Goal: Navigation & Orientation: Find specific page/section

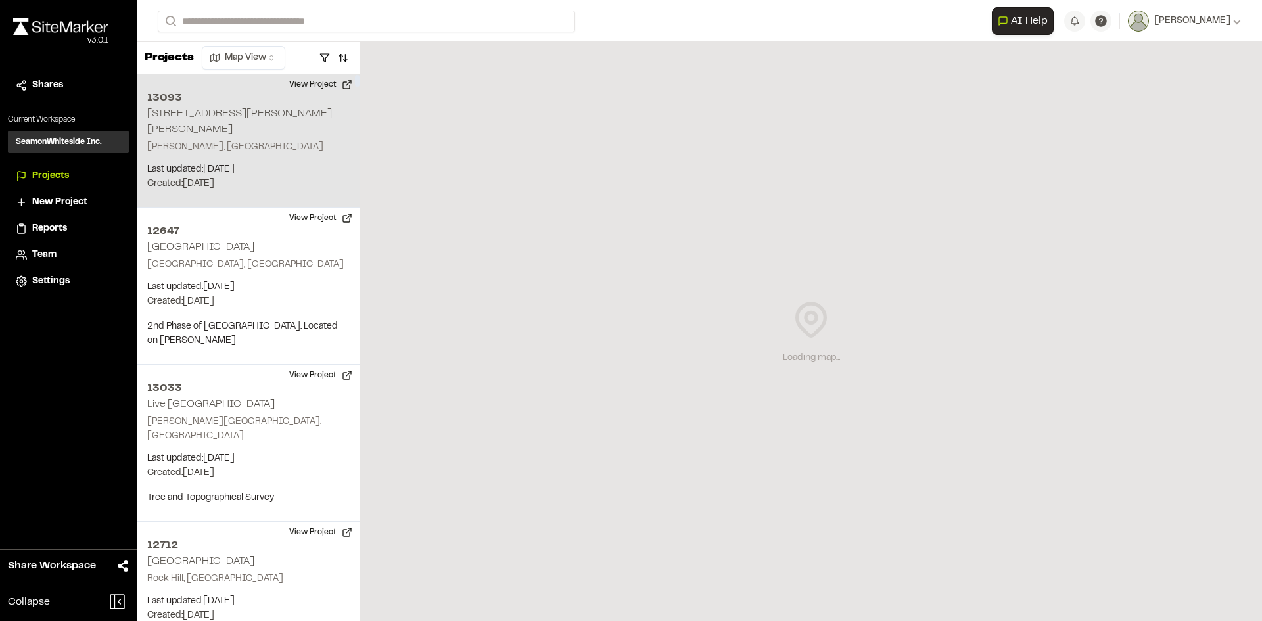
click at [223, 140] on p "[PERSON_NAME], [GEOGRAPHIC_DATA]" at bounding box center [248, 147] width 202 height 14
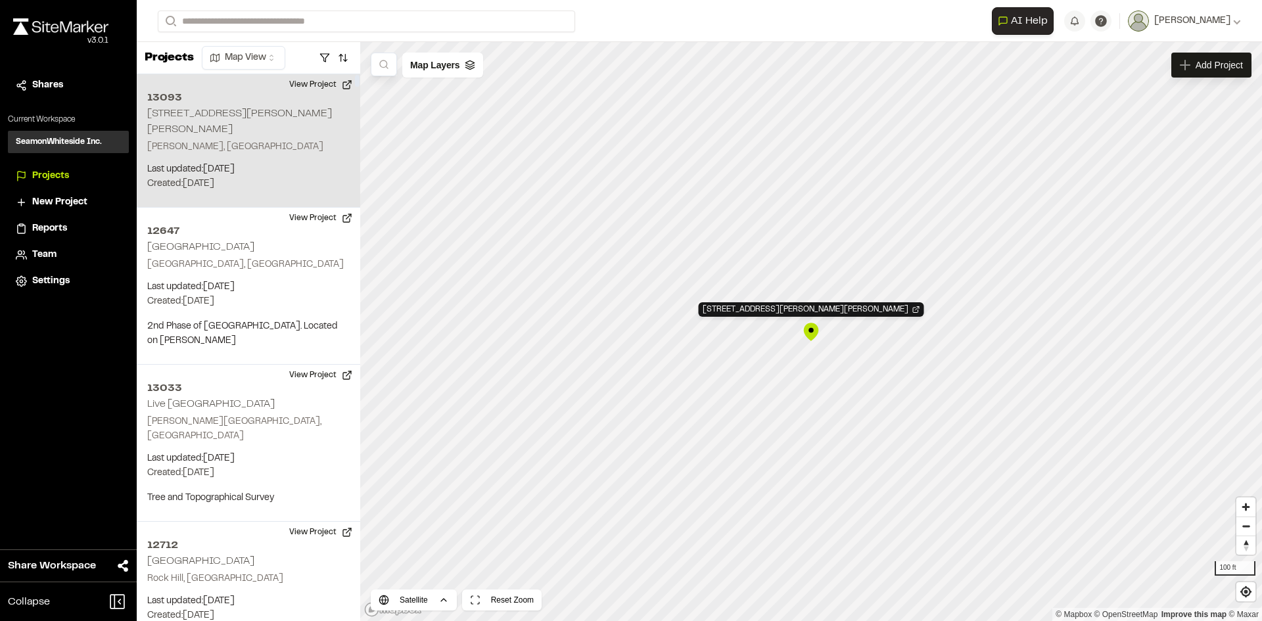
click at [227, 122] on div "[STREET_ADDRESS][PERSON_NAME][PERSON_NAME] [PERSON_NAME], [GEOGRAPHIC_DATA] Las…" at bounding box center [248, 140] width 223 height 133
click at [222, 99] on h2 "13093" at bounding box center [248, 98] width 202 height 16
click at [269, 58] on html "Close sidebar v 3.0.1 Shares Current Workspace SeamonWhiteside Inc. SI Projects…" at bounding box center [631, 310] width 1262 height 621
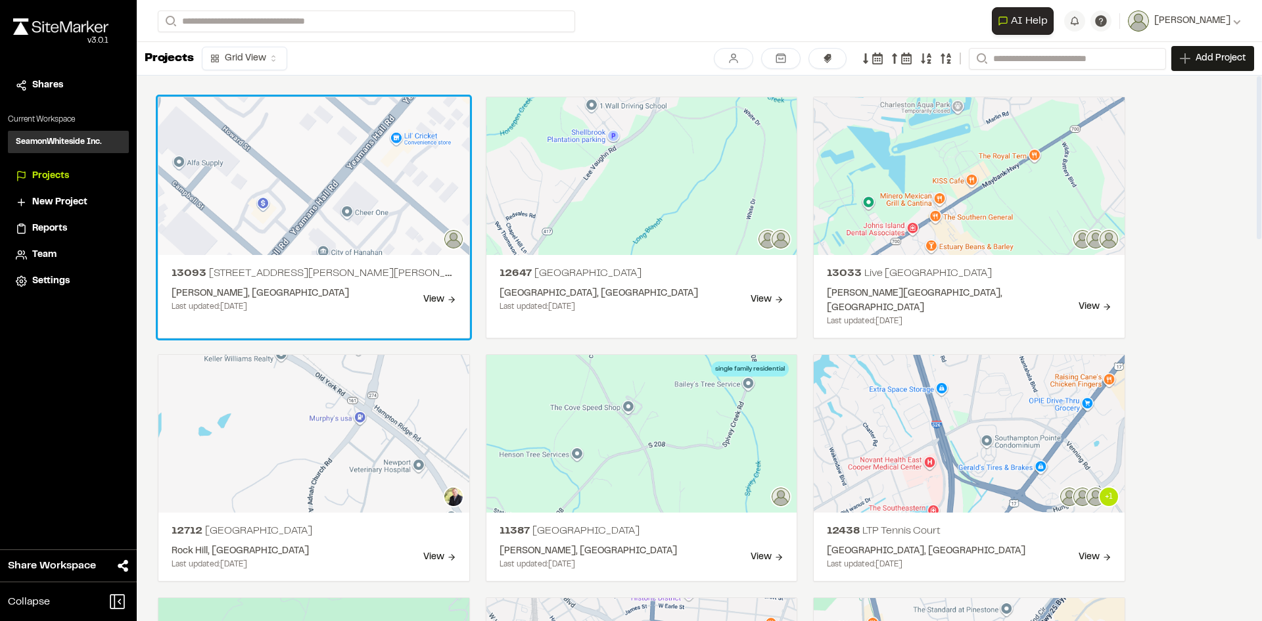
click at [258, 279] on div "13093 [STREET_ADDRESS][PERSON_NAME][PERSON_NAME][PERSON_NAME][PERSON_NAME] [PER…" at bounding box center [313, 289] width 311 height 68
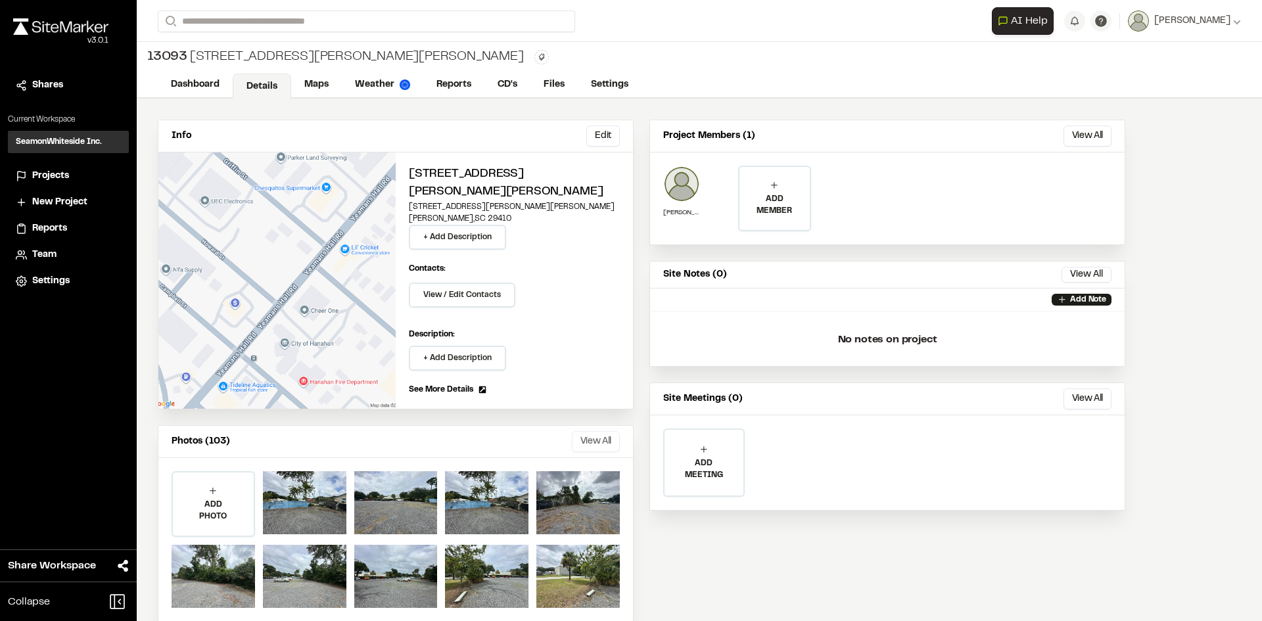
click at [600, 431] on button "View All" at bounding box center [596, 441] width 48 height 21
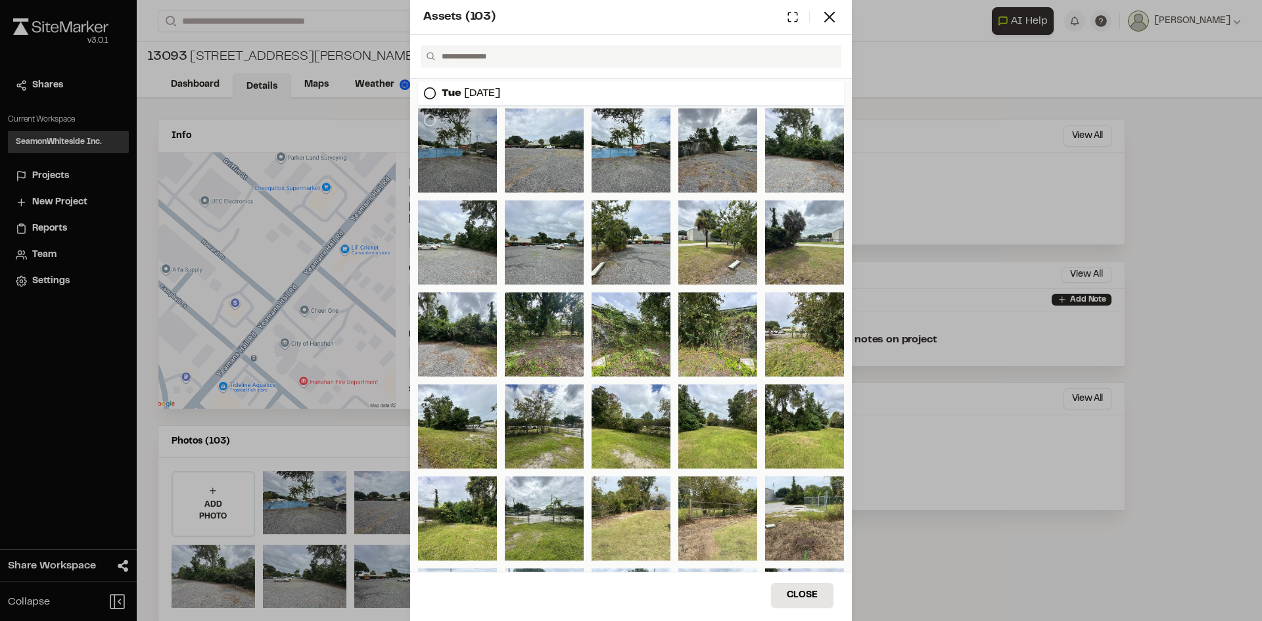
click at [475, 156] on div at bounding box center [457, 150] width 79 height 84
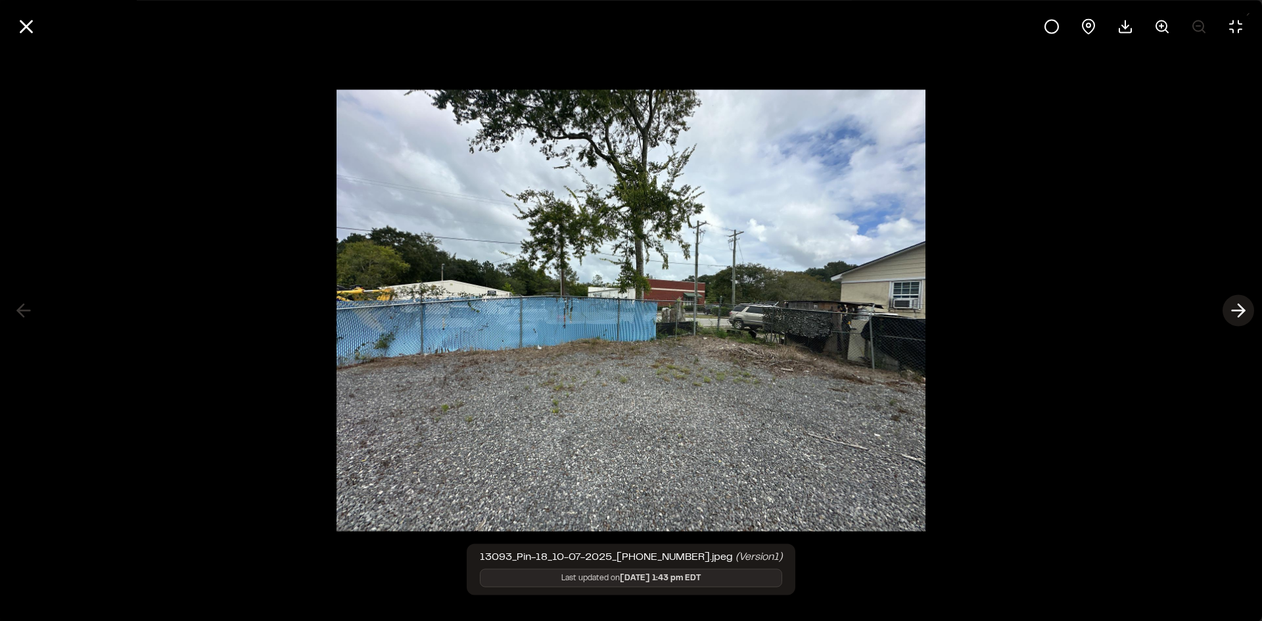
click at [1242, 306] on icon at bounding box center [1238, 311] width 21 height 22
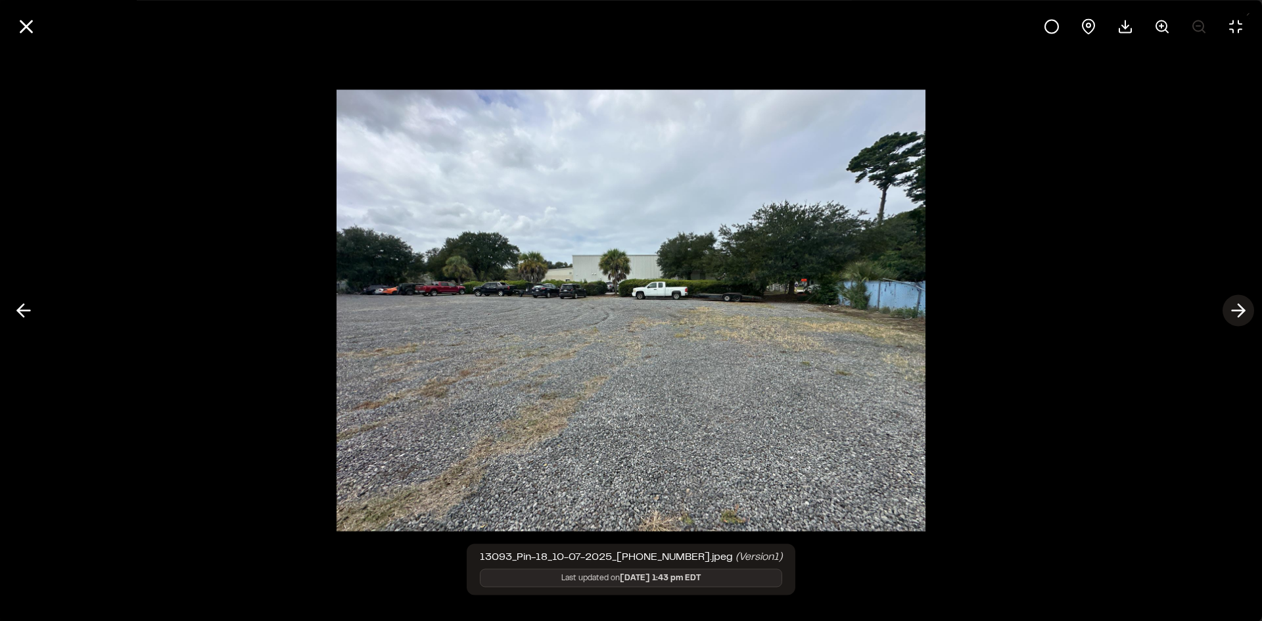
click at [1242, 306] on icon at bounding box center [1238, 311] width 21 height 22
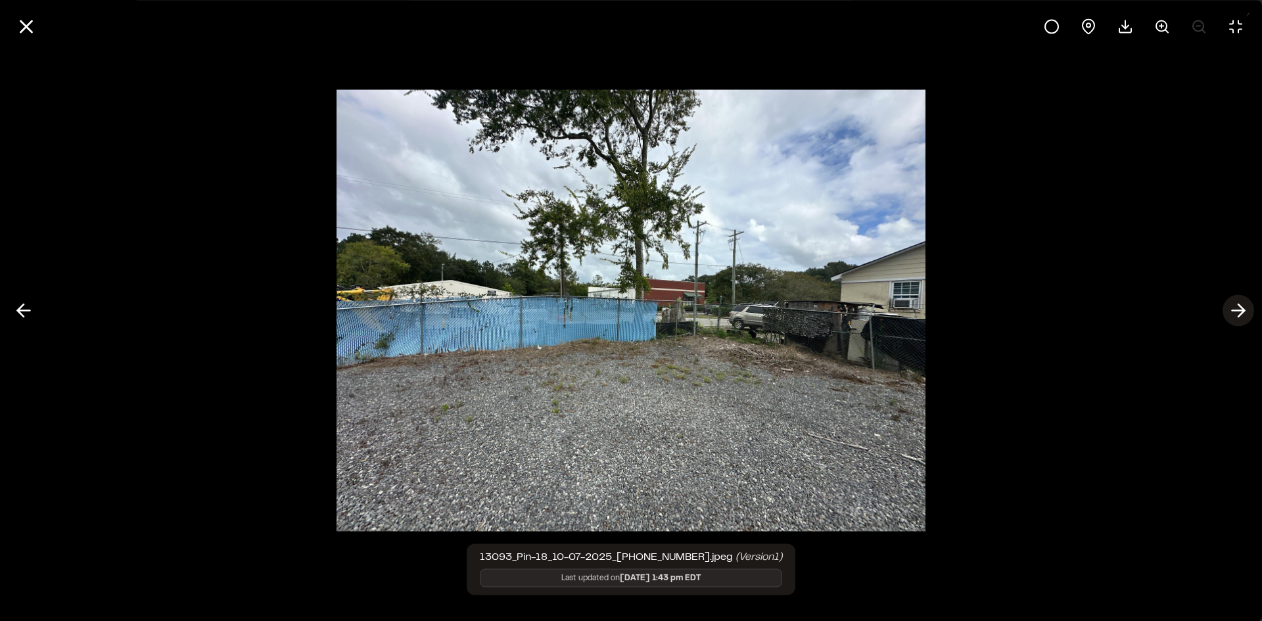
click at [1242, 306] on icon at bounding box center [1238, 311] width 21 height 22
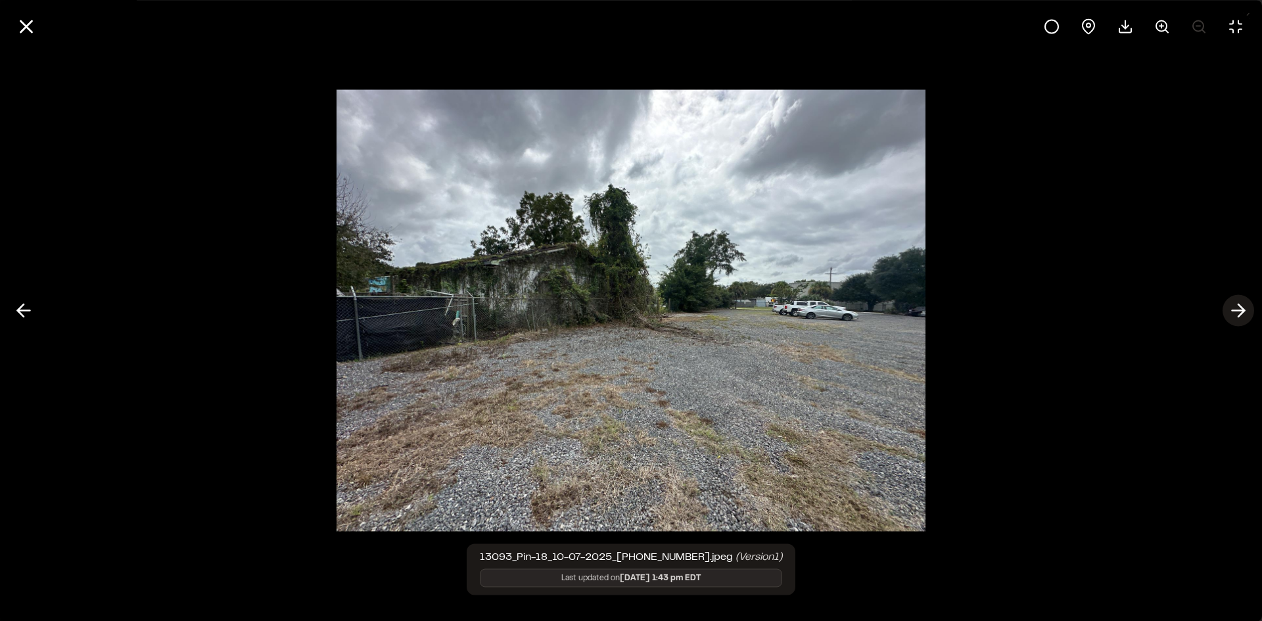
click at [1242, 306] on icon at bounding box center [1238, 311] width 21 height 22
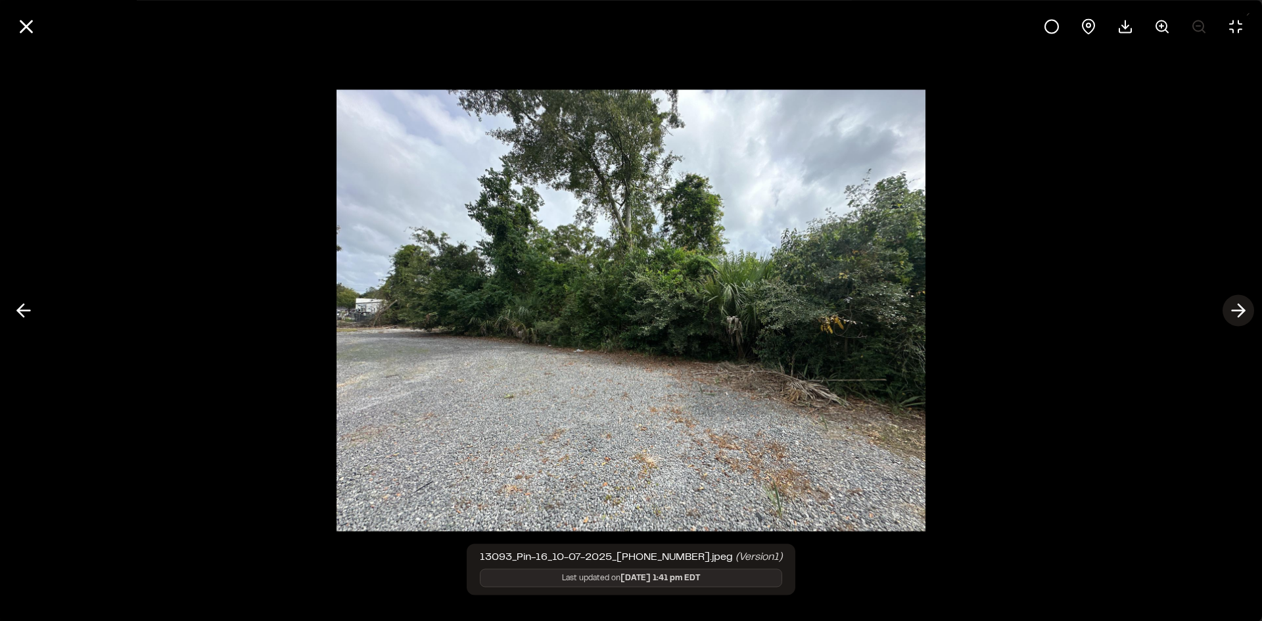
click at [1242, 306] on icon at bounding box center [1238, 311] width 21 height 22
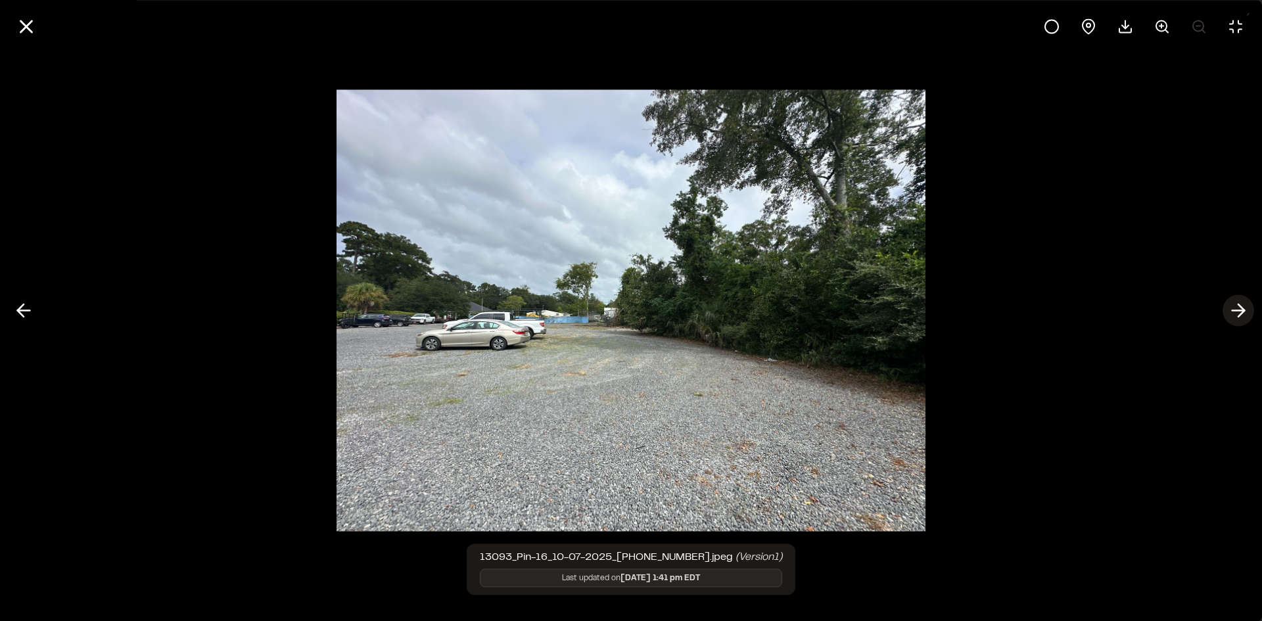
click at [1242, 306] on icon at bounding box center [1238, 311] width 21 height 22
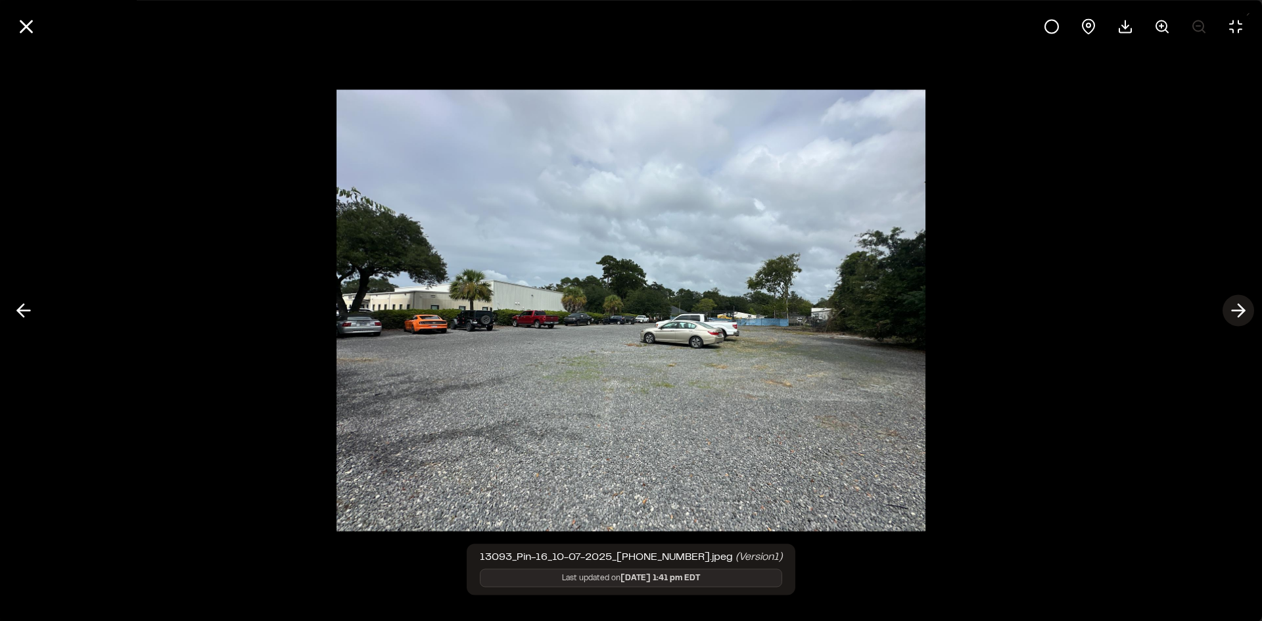
click at [1242, 306] on icon at bounding box center [1238, 311] width 21 height 22
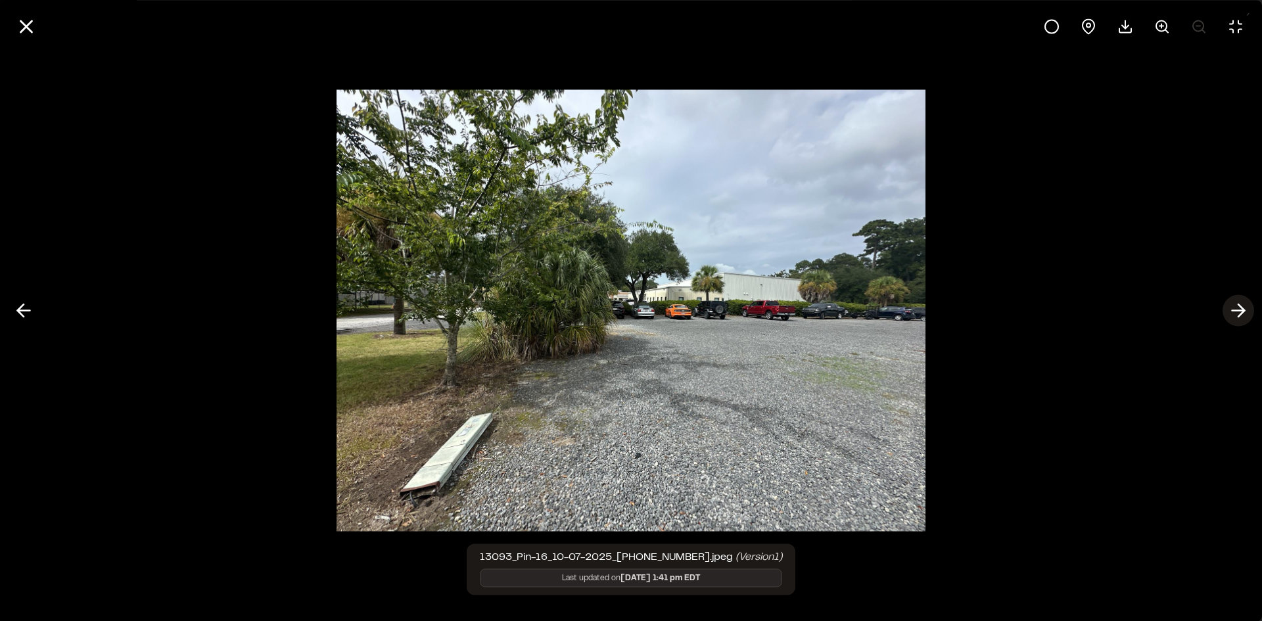
click at [1242, 306] on icon at bounding box center [1238, 311] width 21 height 22
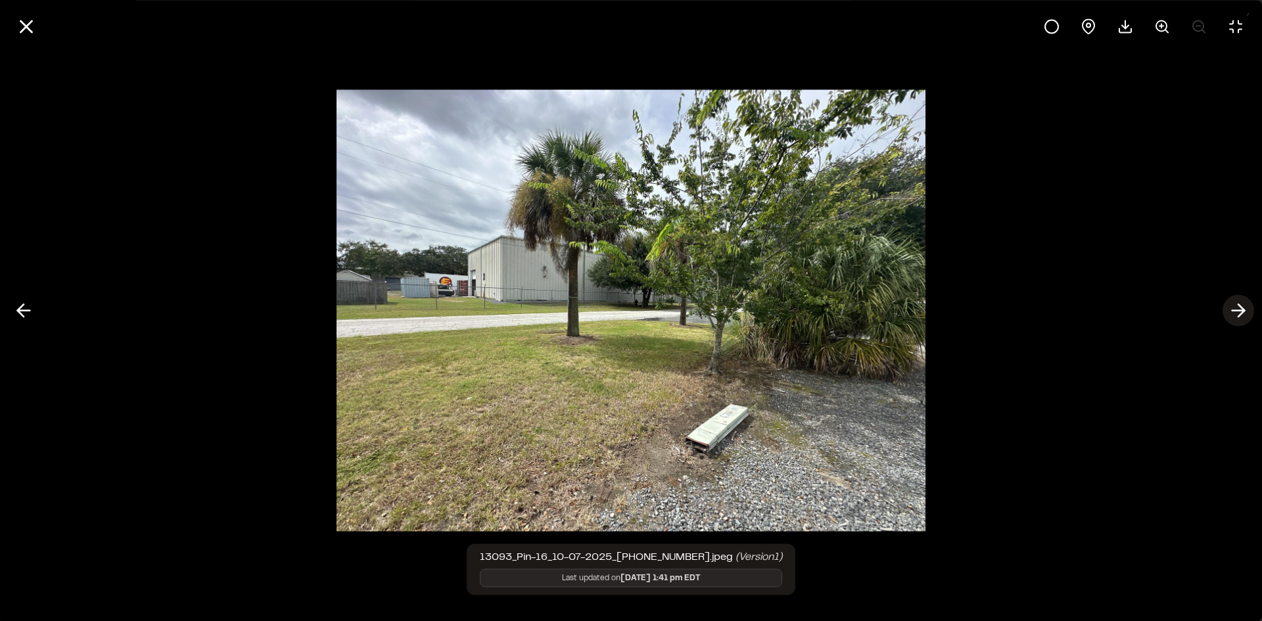
click at [1242, 306] on icon at bounding box center [1238, 311] width 21 height 22
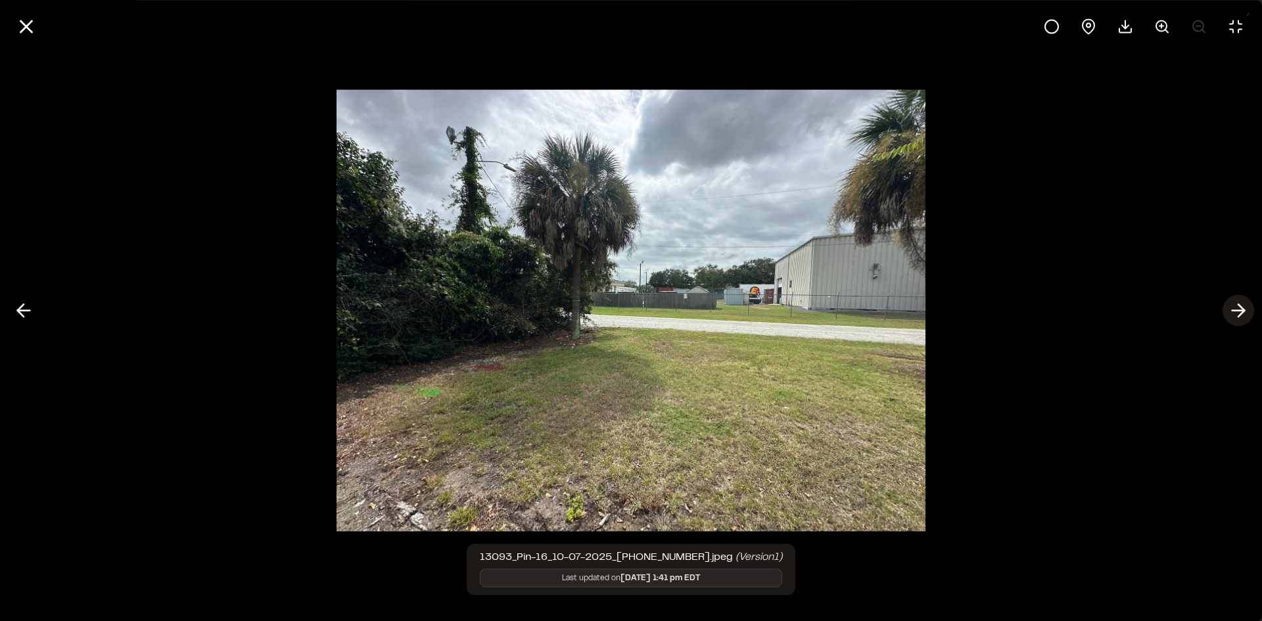
click at [1242, 306] on icon at bounding box center [1238, 311] width 21 height 22
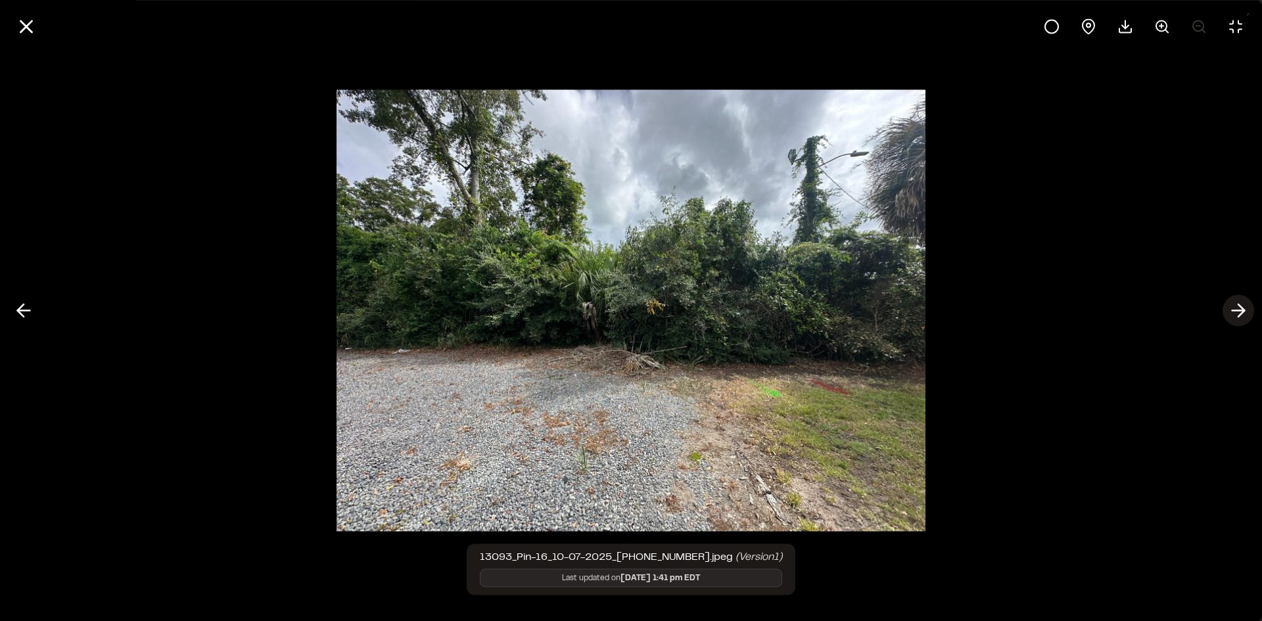
click at [1242, 306] on icon at bounding box center [1238, 311] width 21 height 22
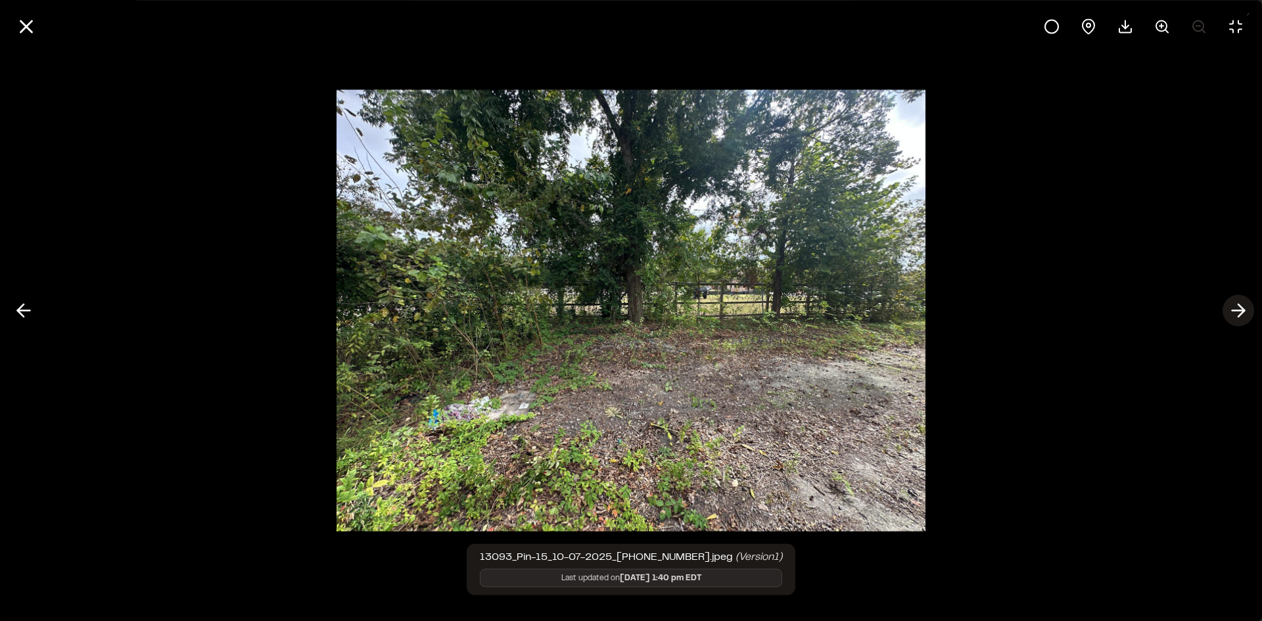
click at [1242, 306] on icon at bounding box center [1238, 311] width 21 height 22
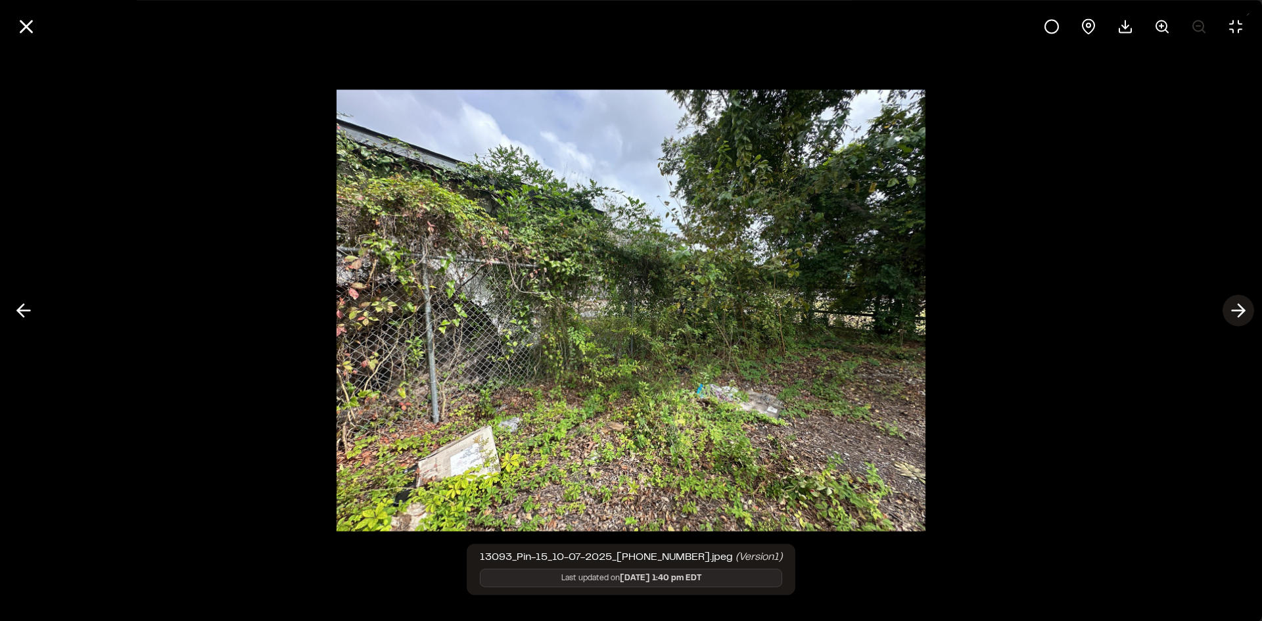
click at [1242, 306] on icon at bounding box center [1238, 311] width 21 height 22
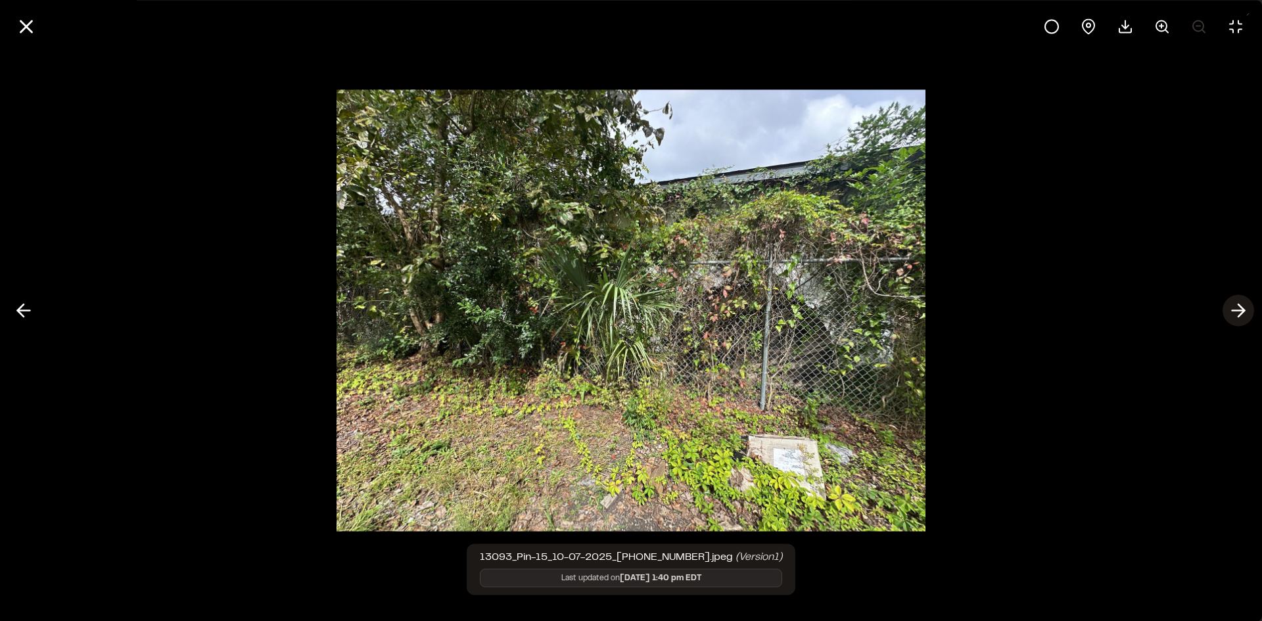
click at [1242, 306] on icon at bounding box center [1238, 311] width 21 height 22
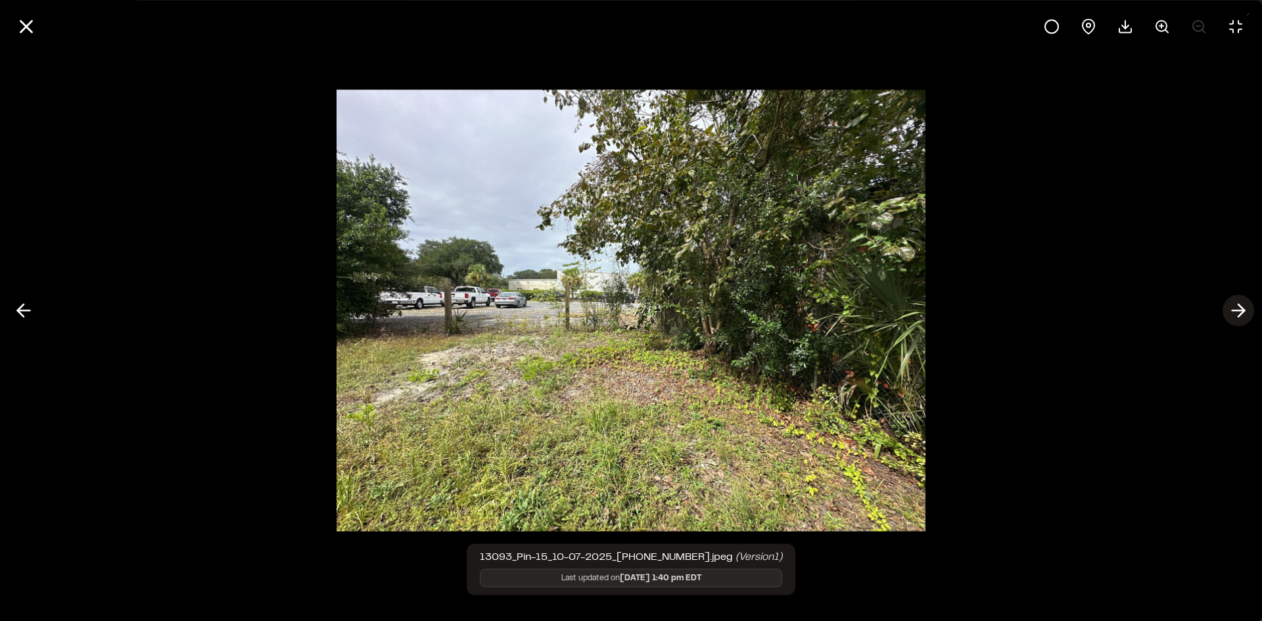
click at [1239, 310] on icon at bounding box center [1238, 311] width 21 height 22
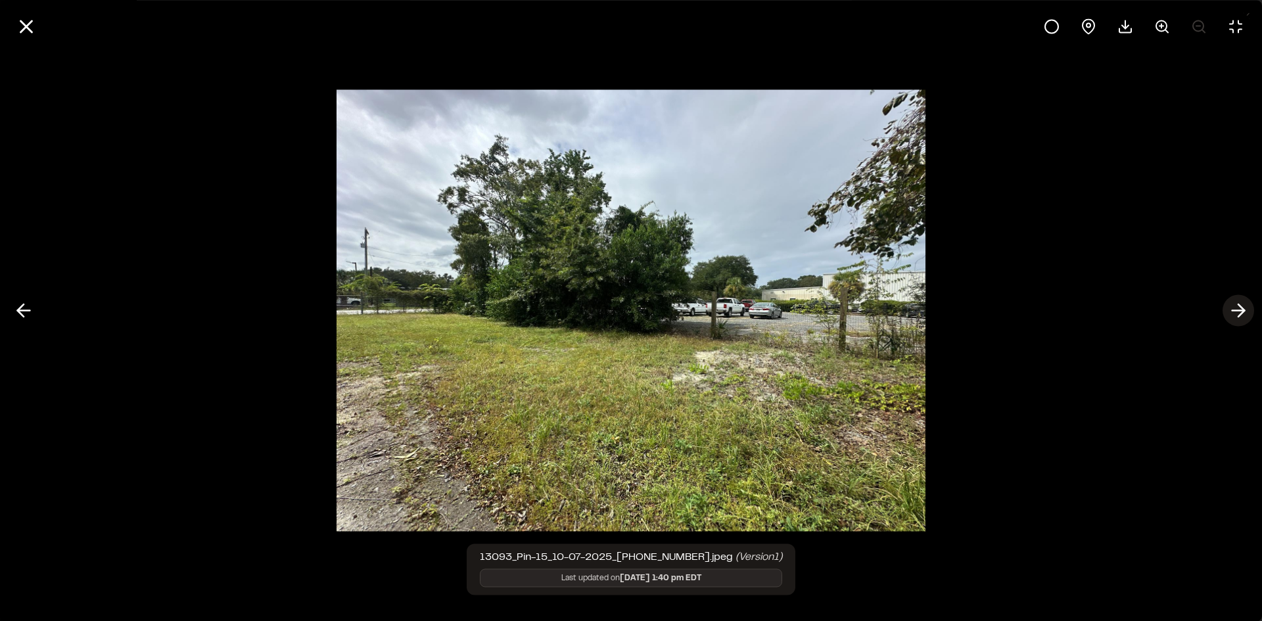
click at [1239, 310] on icon at bounding box center [1238, 311] width 21 height 22
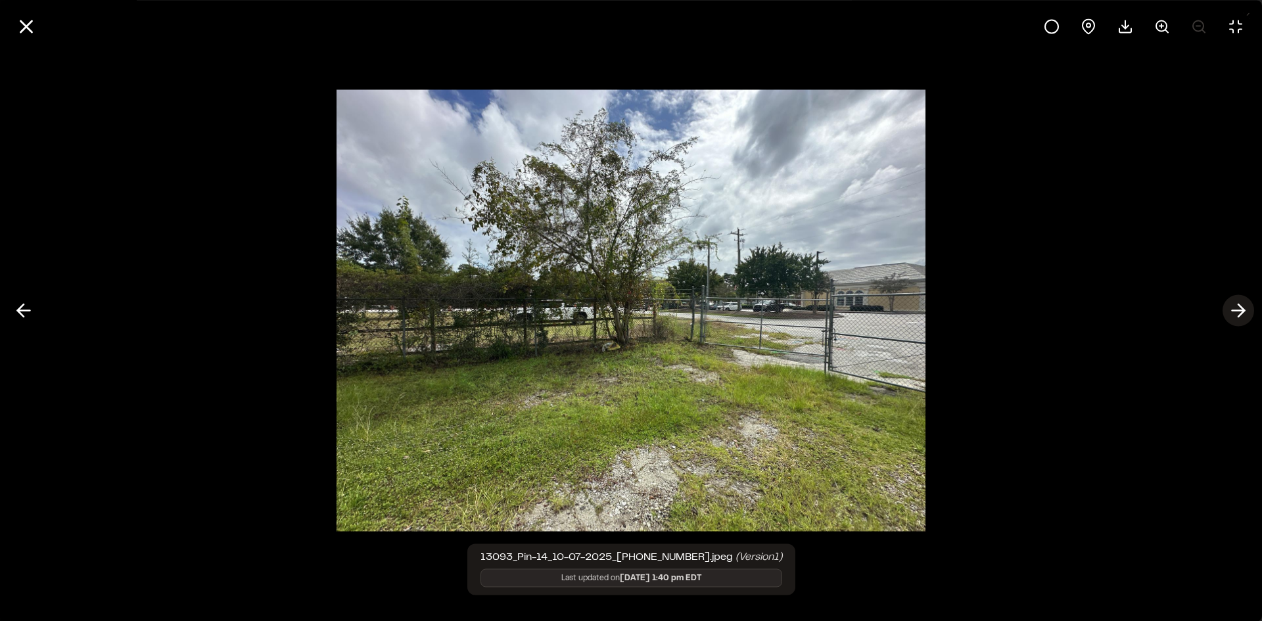
click at [1239, 310] on icon at bounding box center [1238, 311] width 21 height 22
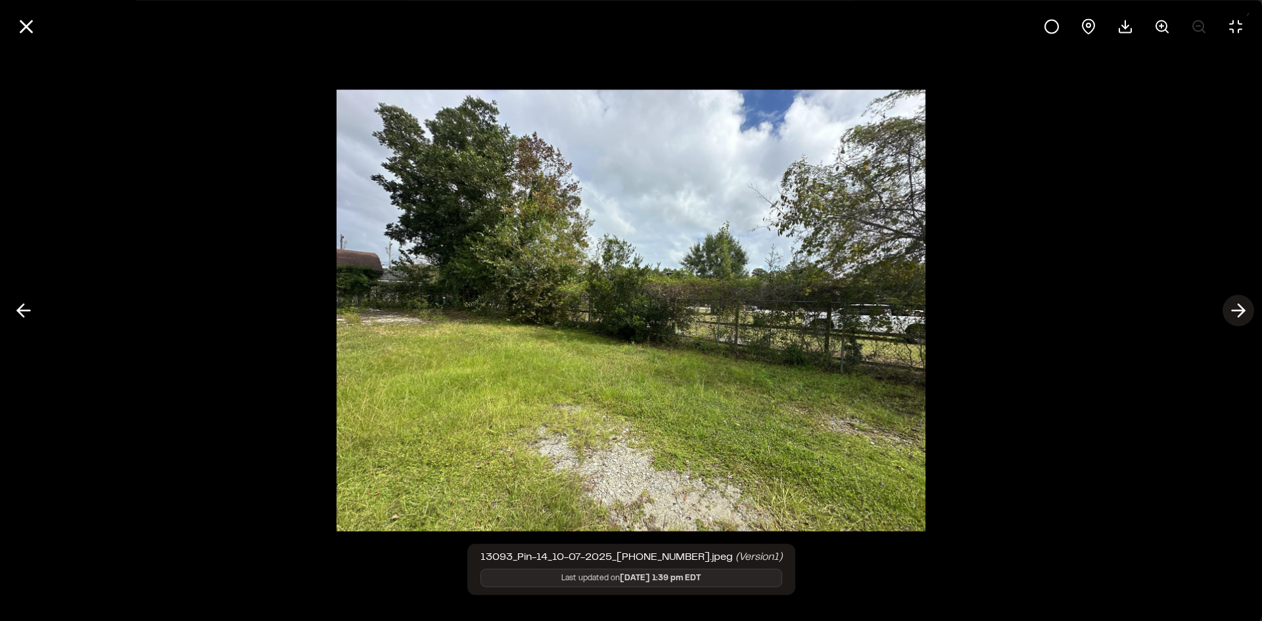
click at [1239, 310] on icon at bounding box center [1238, 311] width 21 height 22
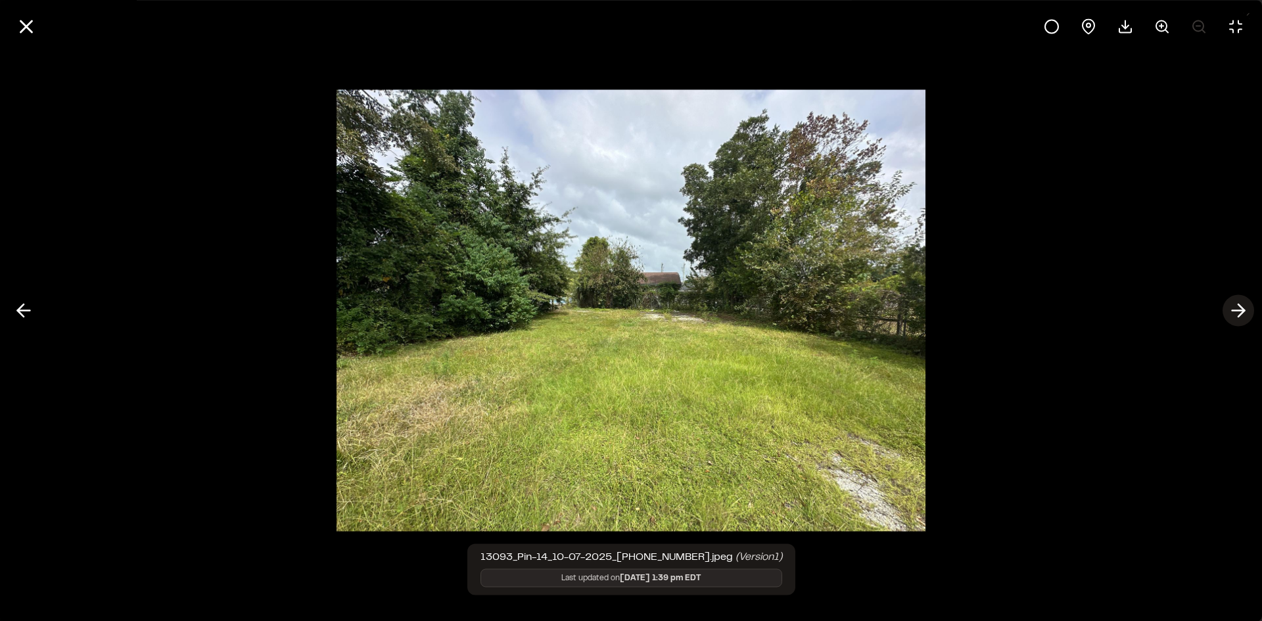
click at [1239, 309] on icon at bounding box center [1238, 311] width 21 height 22
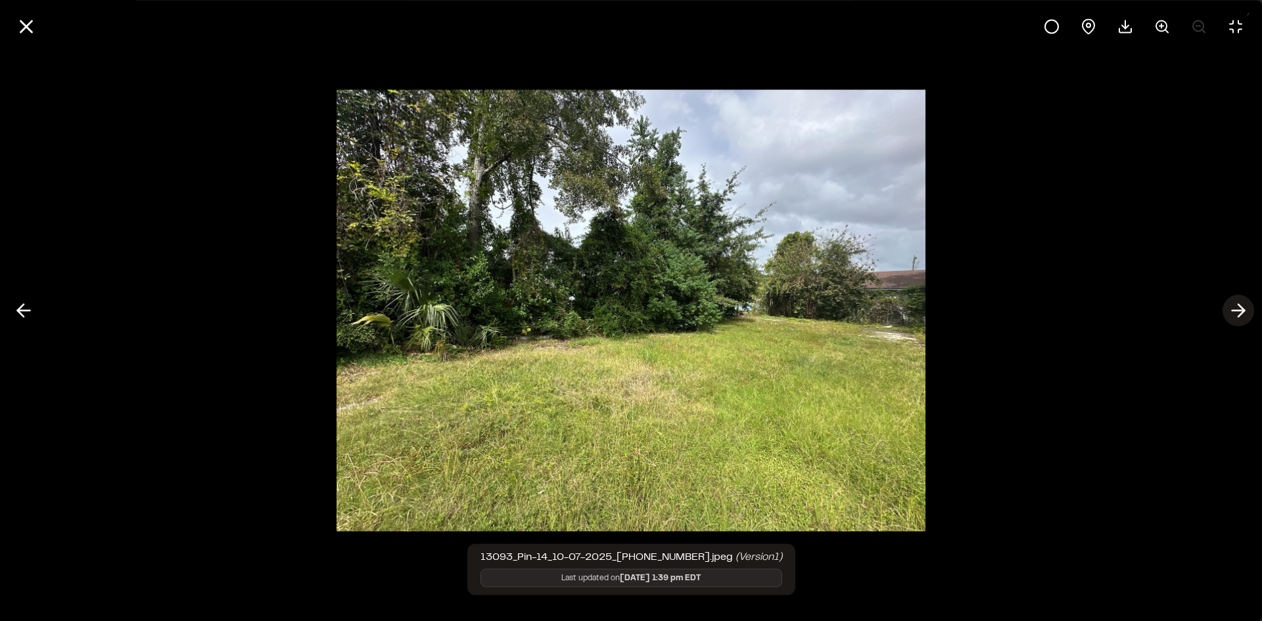
click at [1239, 309] on icon at bounding box center [1238, 311] width 21 height 22
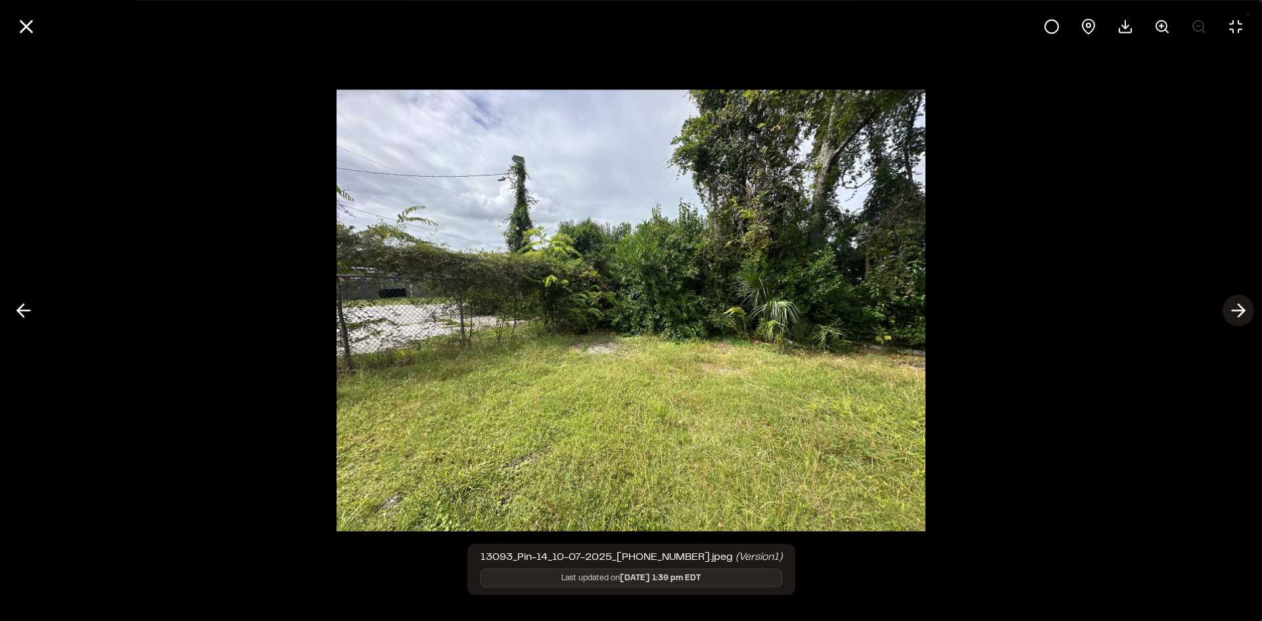
click at [1239, 309] on icon at bounding box center [1238, 311] width 21 height 22
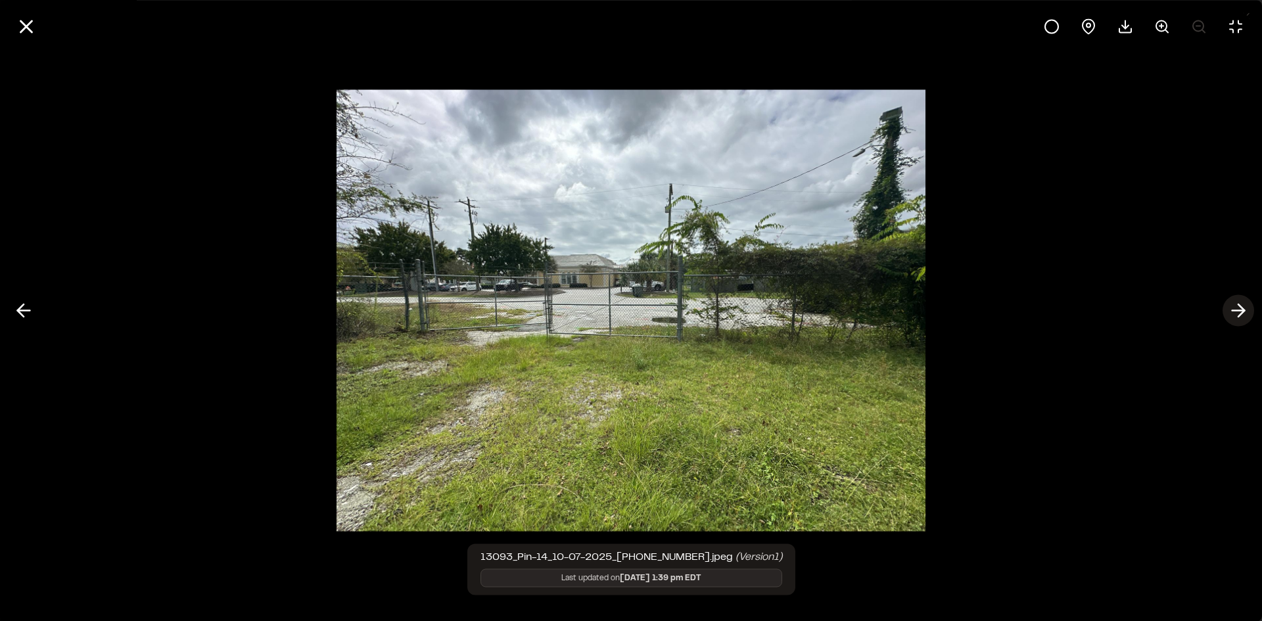
click at [1239, 309] on icon at bounding box center [1238, 311] width 21 height 22
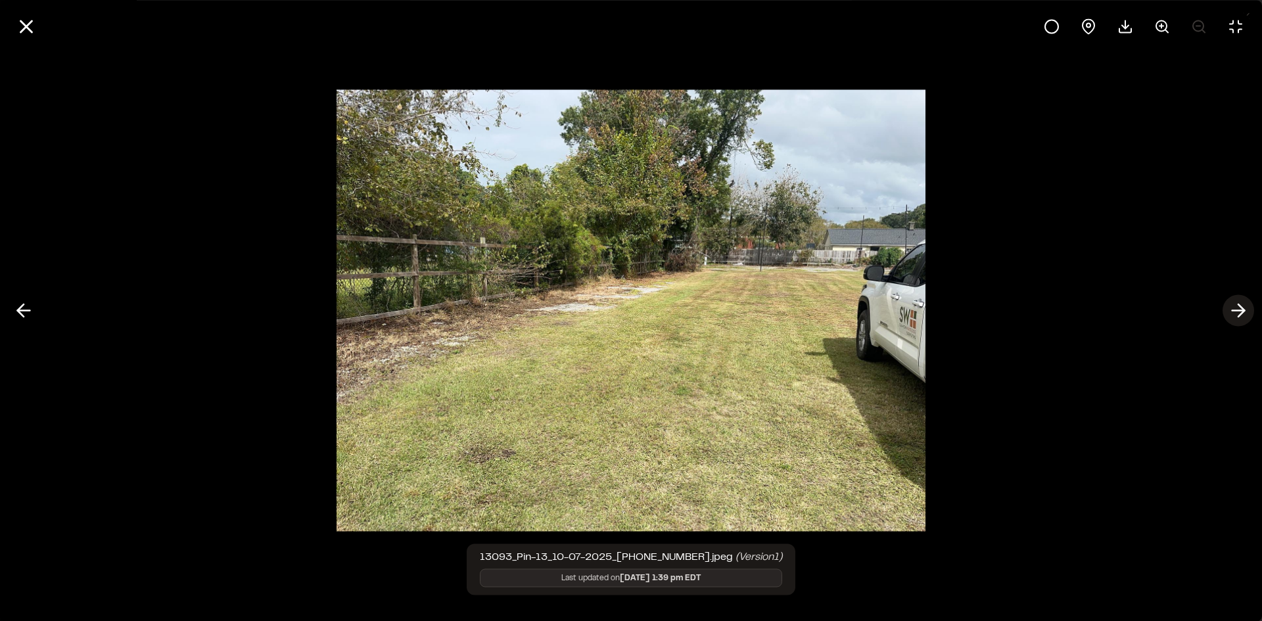
click at [1239, 309] on icon at bounding box center [1238, 311] width 21 height 22
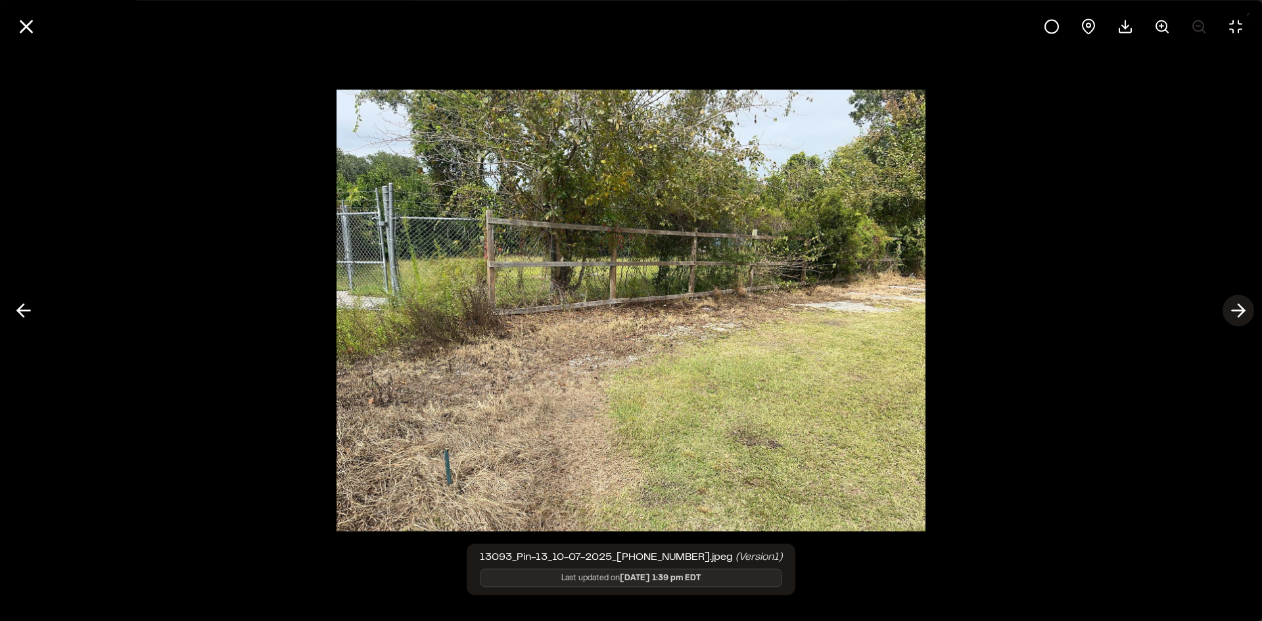
click at [1239, 309] on icon at bounding box center [1238, 311] width 21 height 22
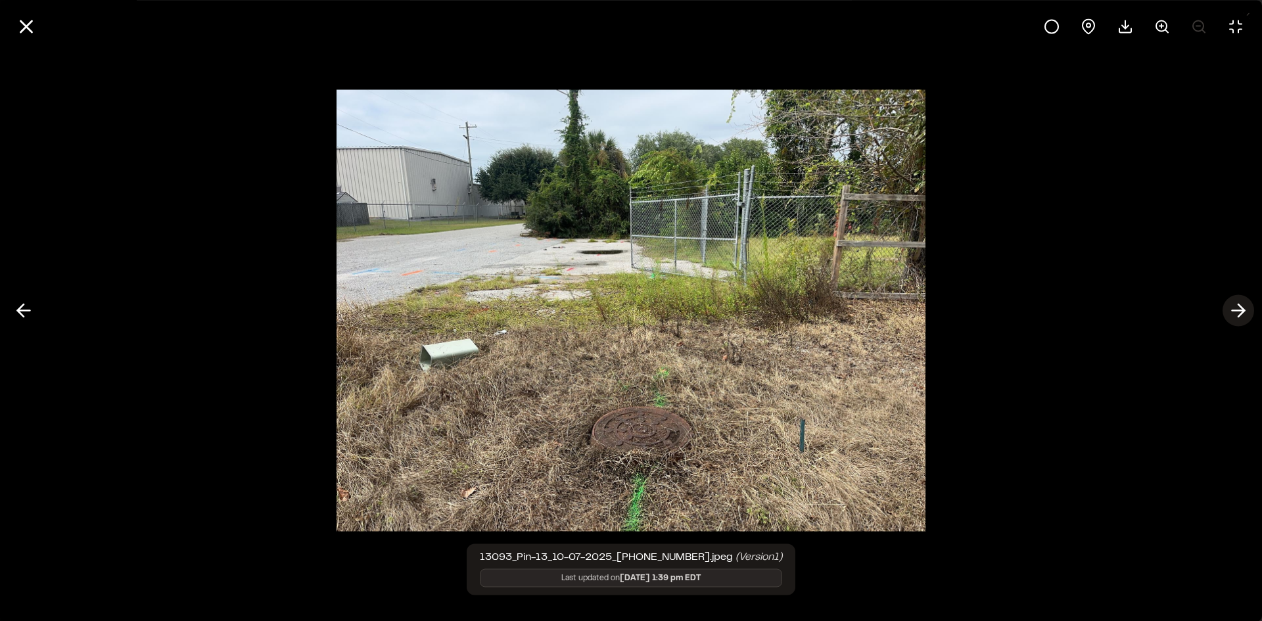
click at [1239, 311] on line at bounding box center [1239, 311] width 12 height 0
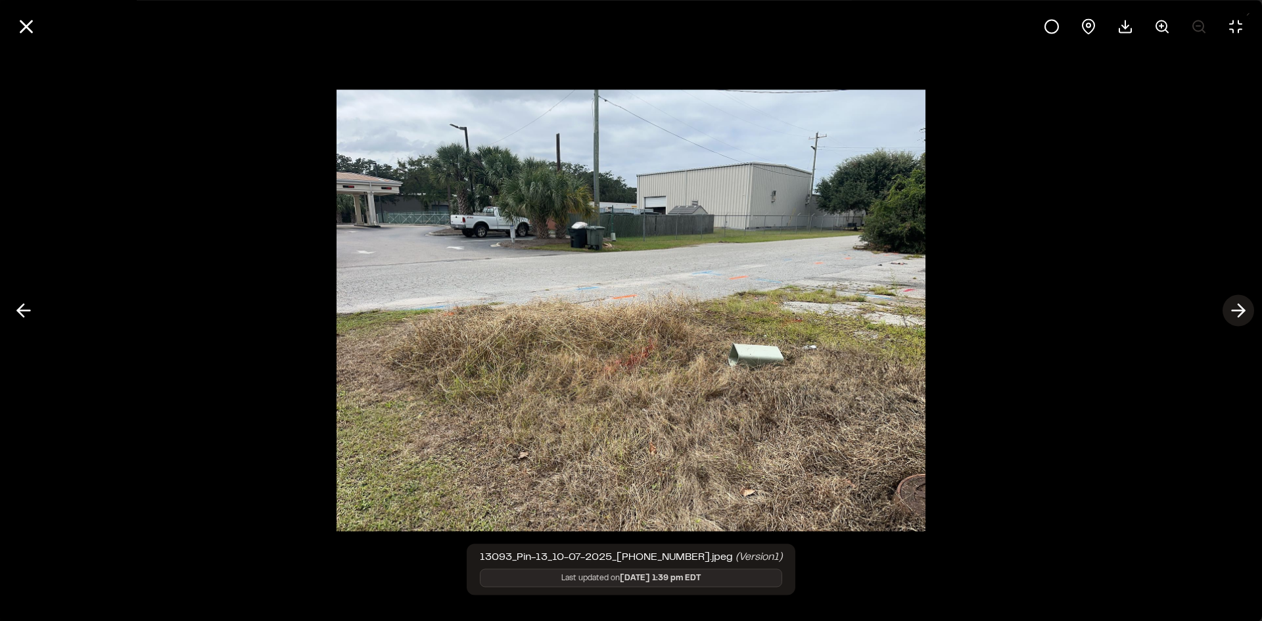
click at [1239, 311] on line at bounding box center [1239, 311] width 12 height 0
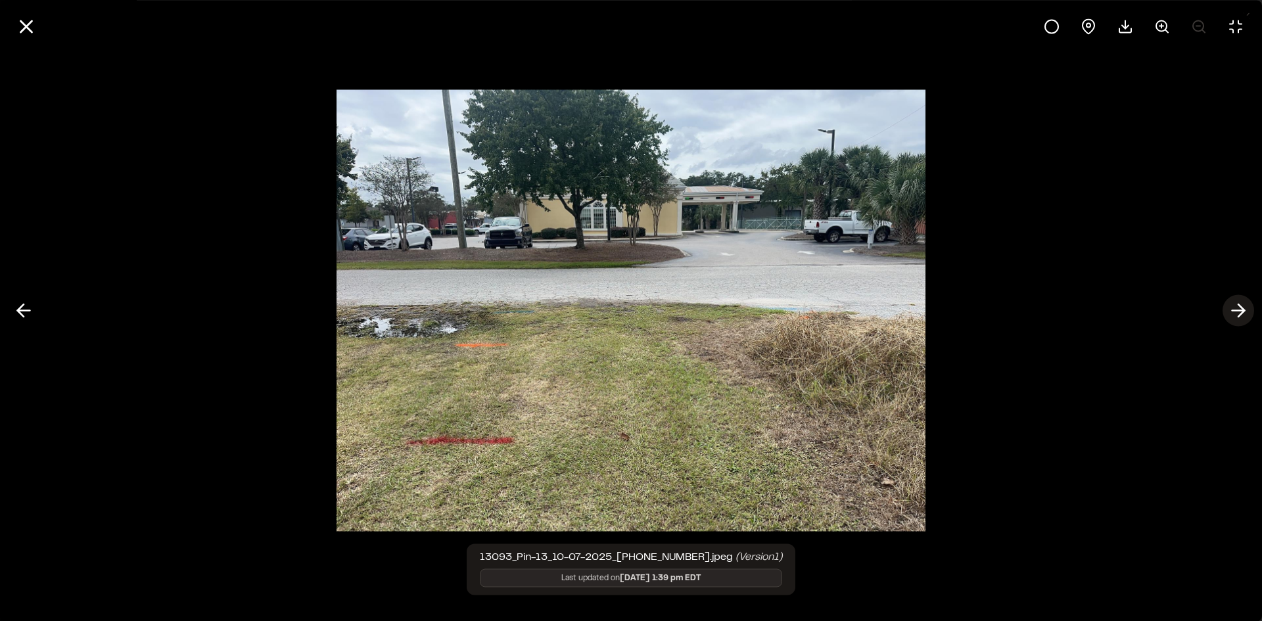
click at [1239, 311] on line at bounding box center [1239, 311] width 12 height 0
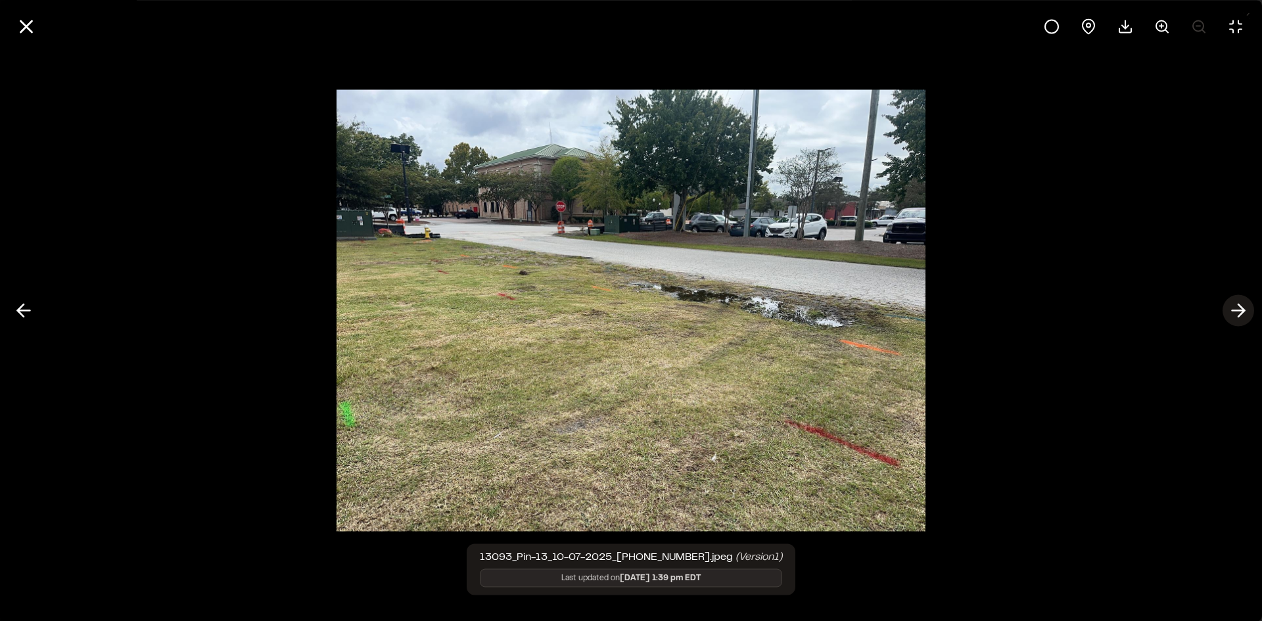
click at [1239, 311] on line at bounding box center [1239, 311] width 12 height 0
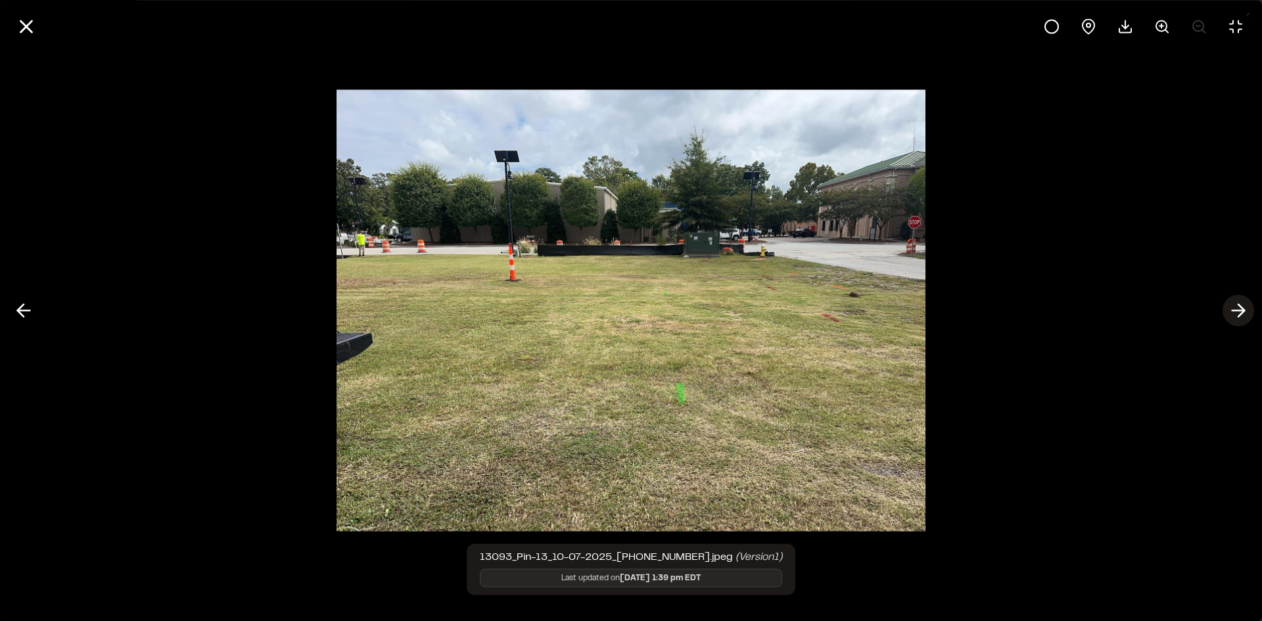
click at [1239, 311] on line at bounding box center [1239, 311] width 12 height 0
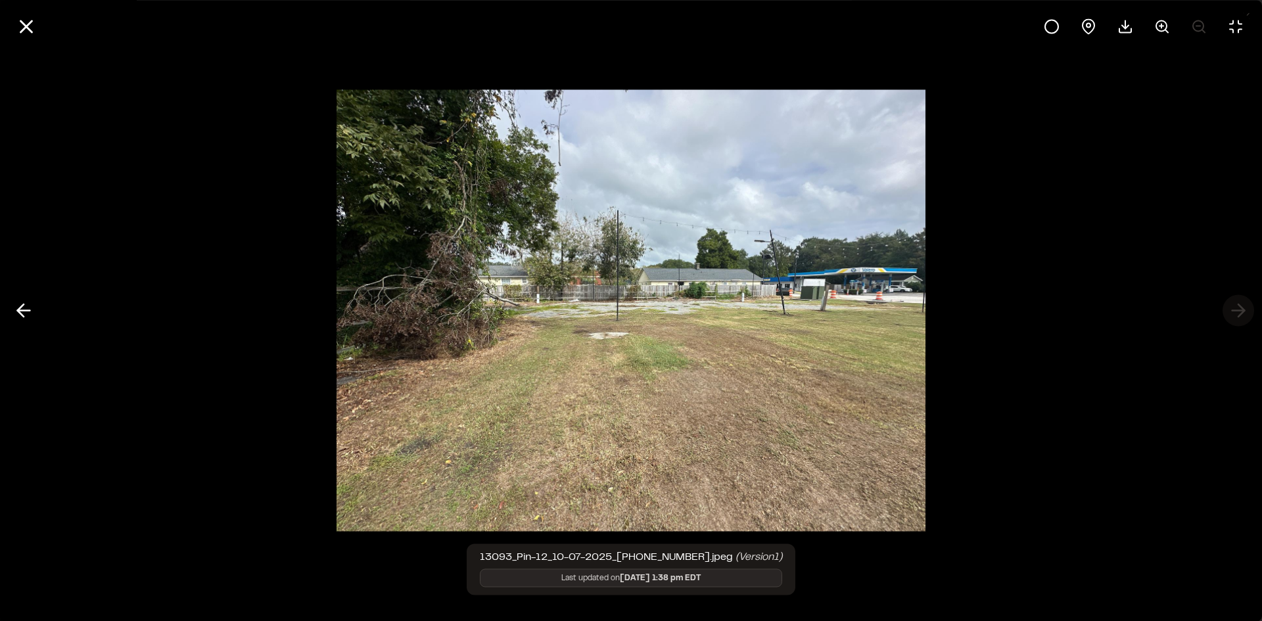
click at [1239, 311] on div at bounding box center [631, 310] width 1262 height 621
click at [678, 322] on img at bounding box center [631, 311] width 589 height 468
click at [1165, 23] on icon at bounding box center [1162, 26] width 16 height 16
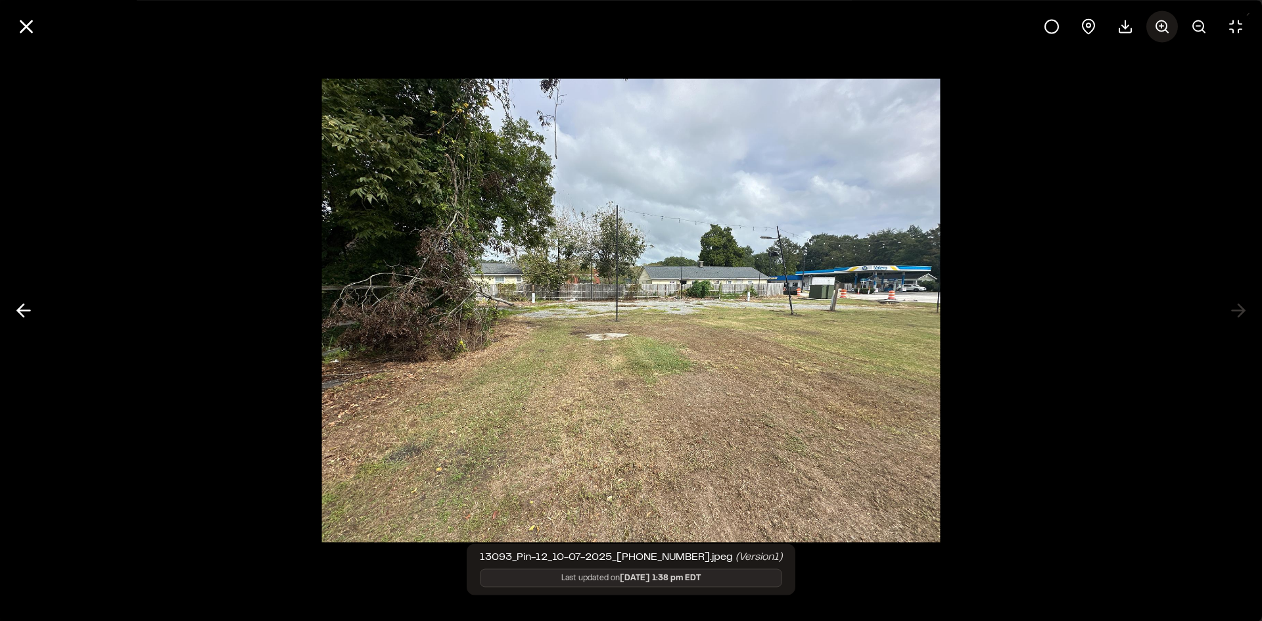
click at [1163, 23] on icon at bounding box center [1162, 26] width 16 height 16
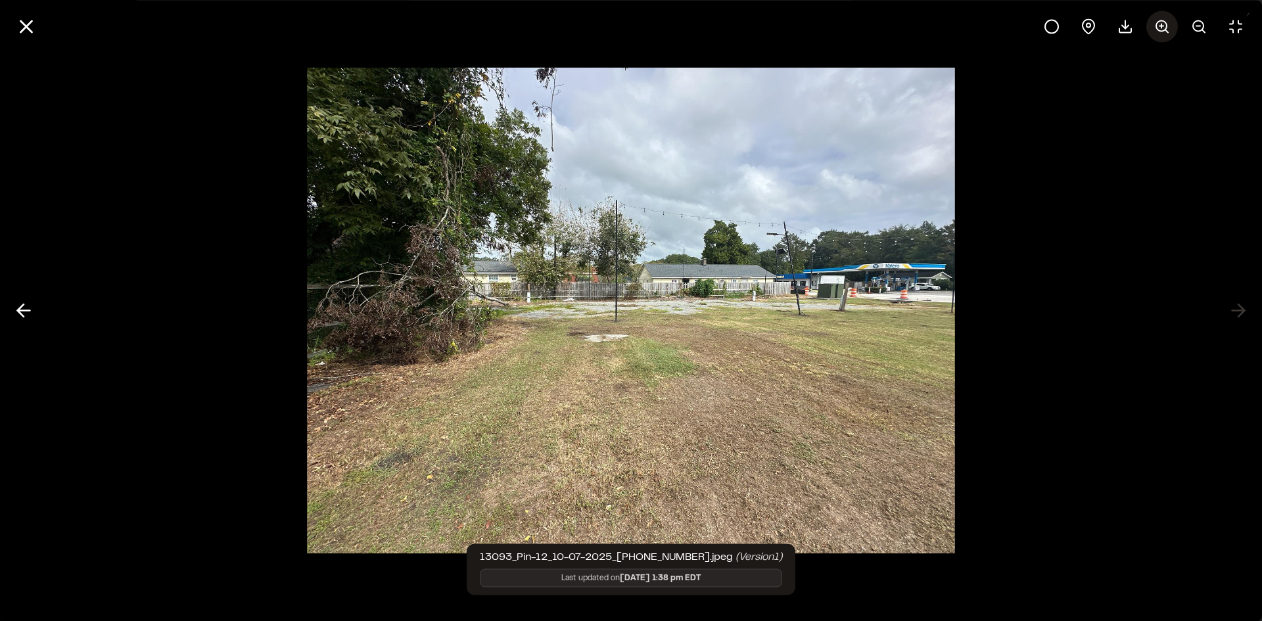
click at [1163, 23] on icon at bounding box center [1162, 26] width 16 height 16
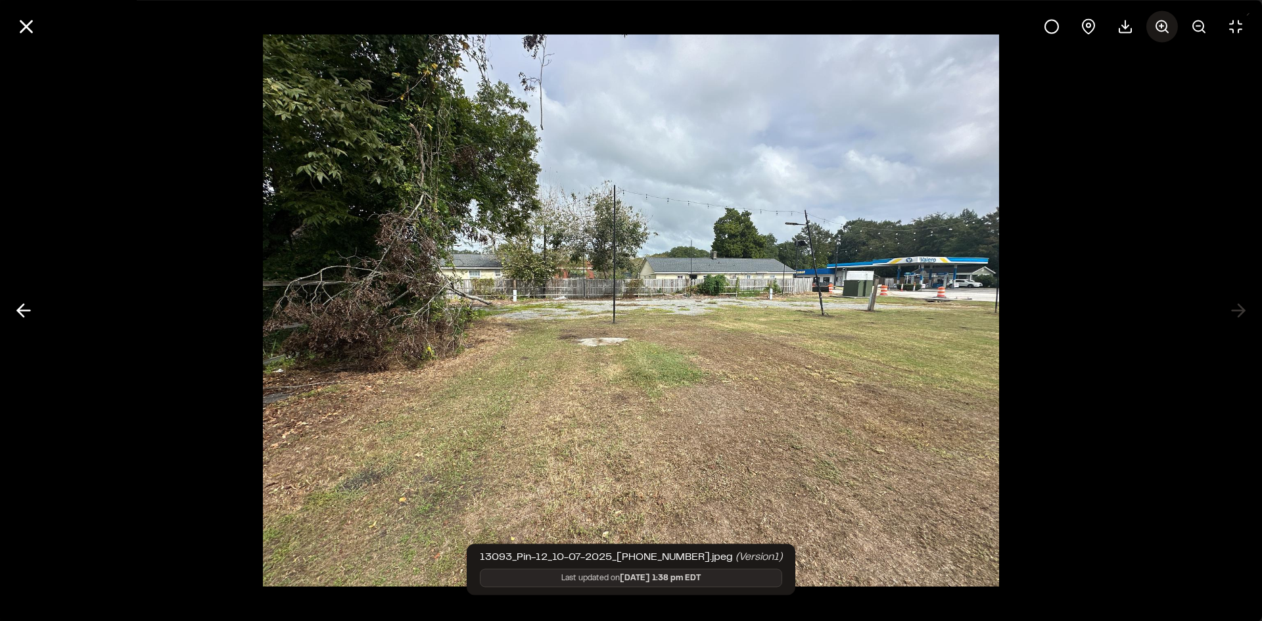
click at [1163, 23] on icon at bounding box center [1162, 26] width 16 height 16
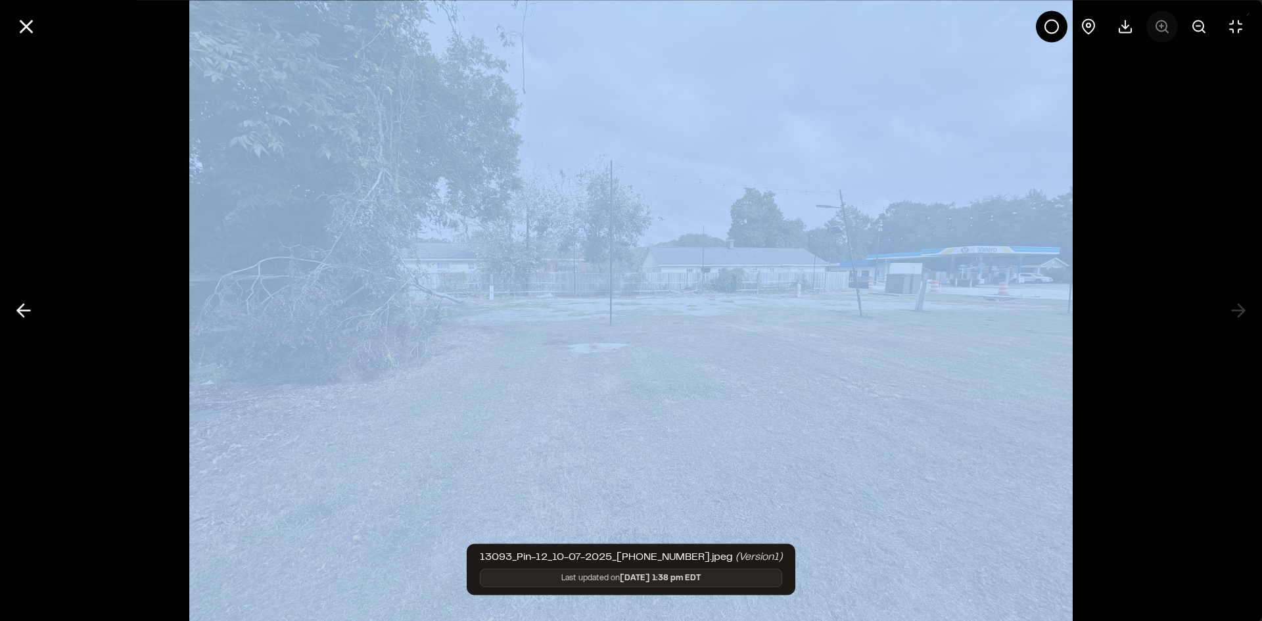
click at [1163, 23] on div at bounding box center [1144, 27] width 216 height 32
click at [1164, 23] on div at bounding box center [1144, 27] width 216 height 32
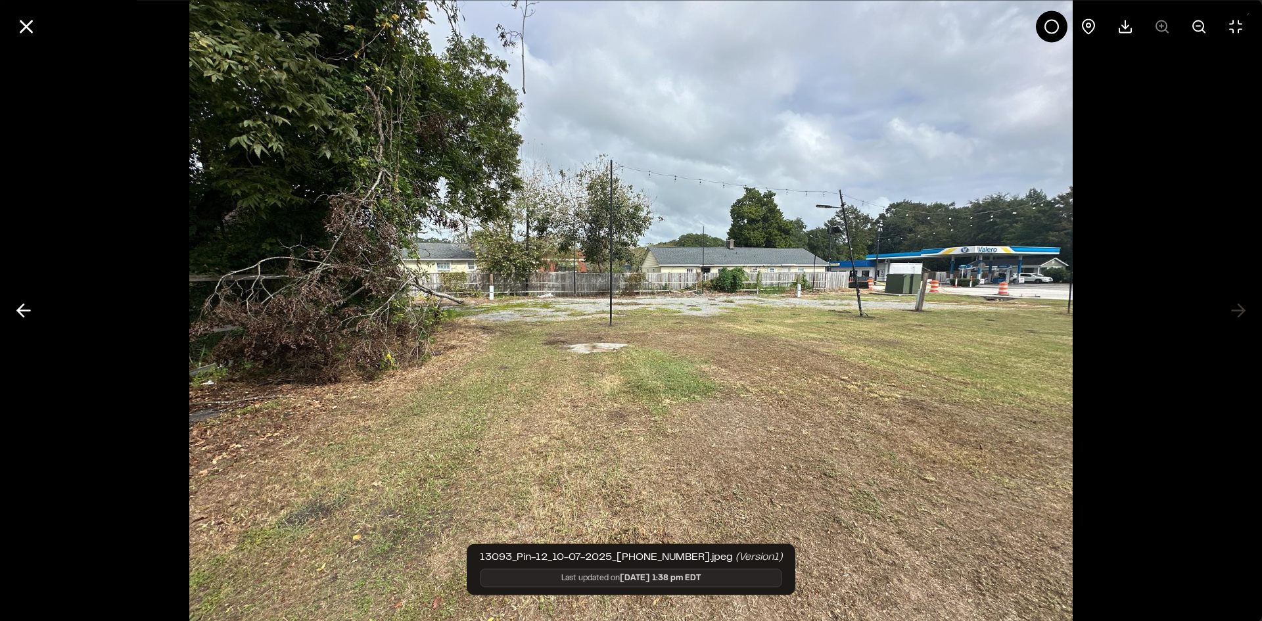
click at [1164, 23] on div at bounding box center [1144, 27] width 216 height 32
click at [1165, 23] on div at bounding box center [1144, 27] width 216 height 32
click at [1165, 24] on div at bounding box center [1144, 27] width 216 height 32
click at [23, 311] on icon at bounding box center [23, 311] width 21 height 22
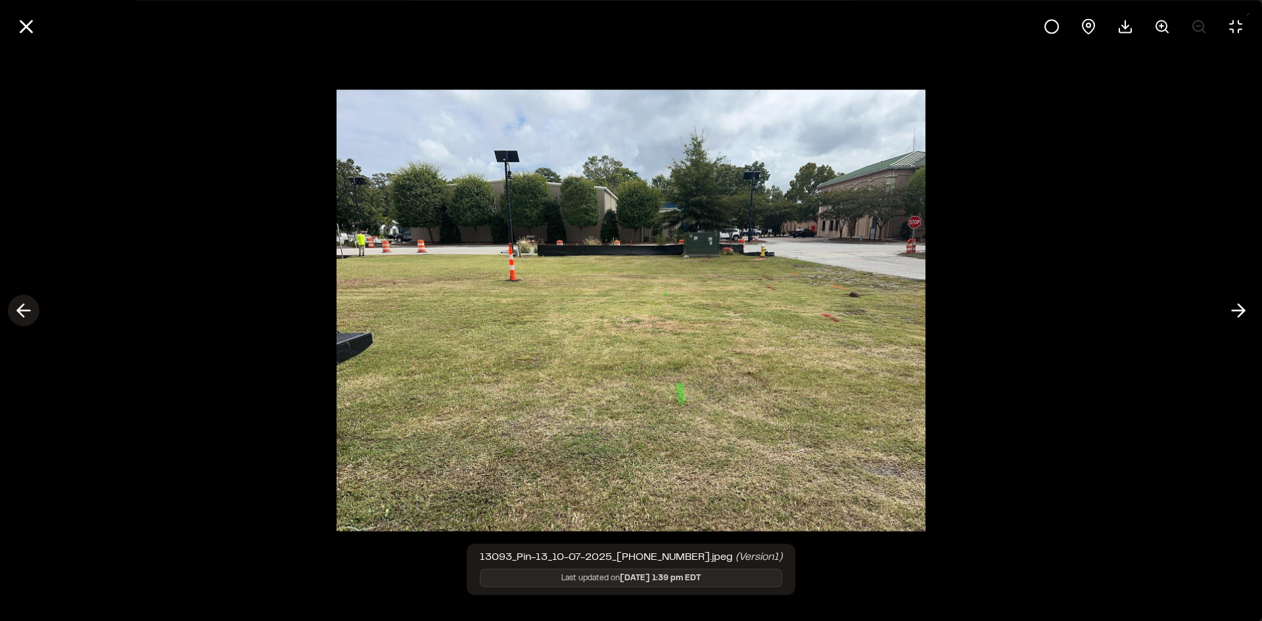
click at [23, 311] on line at bounding box center [24, 311] width 12 height 0
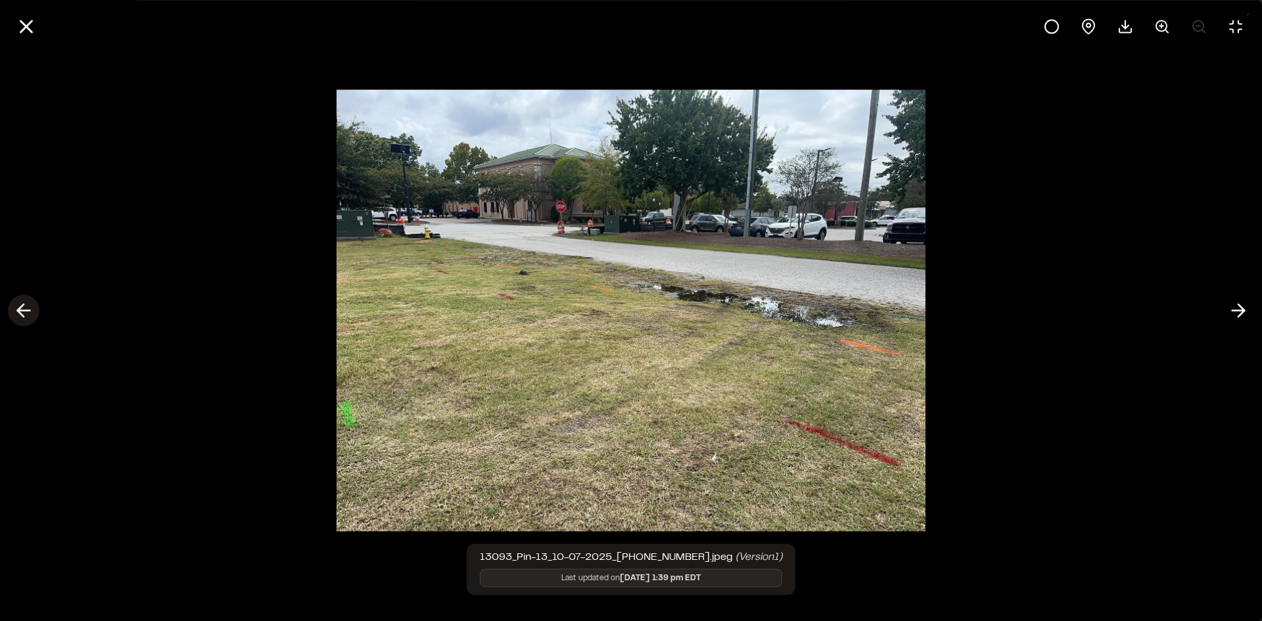
click at [23, 311] on line at bounding box center [24, 311] width 12 height 0
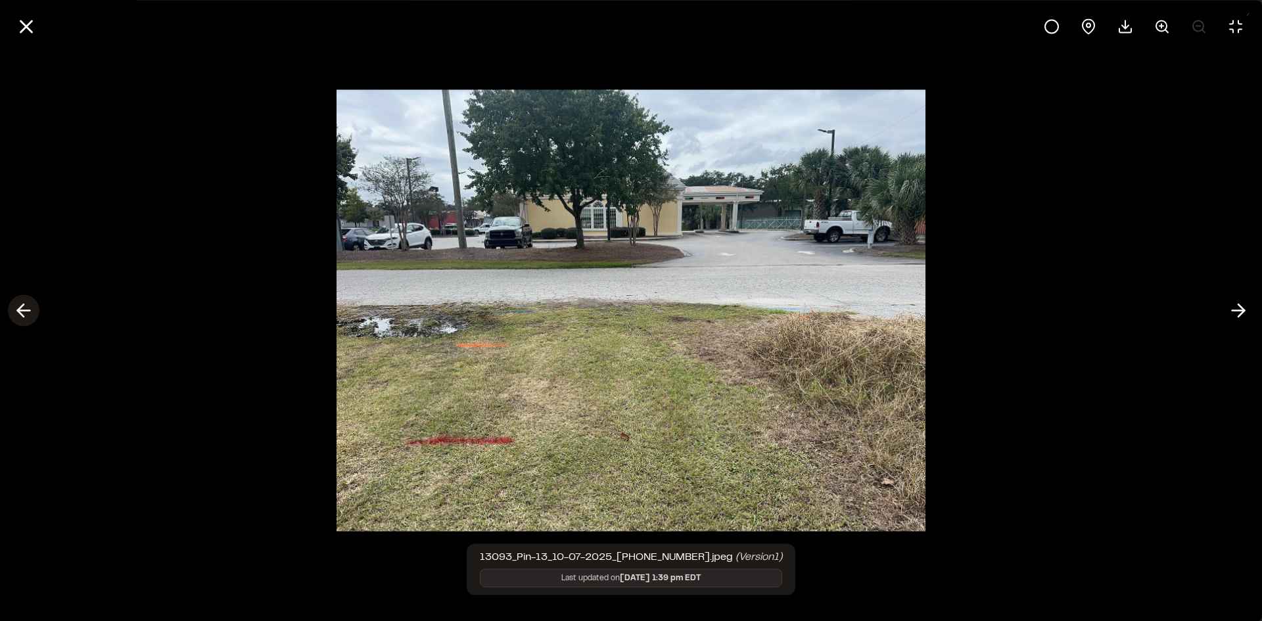
click at [23, 311] on line at bounding box center [24, 311] width 12 height 0
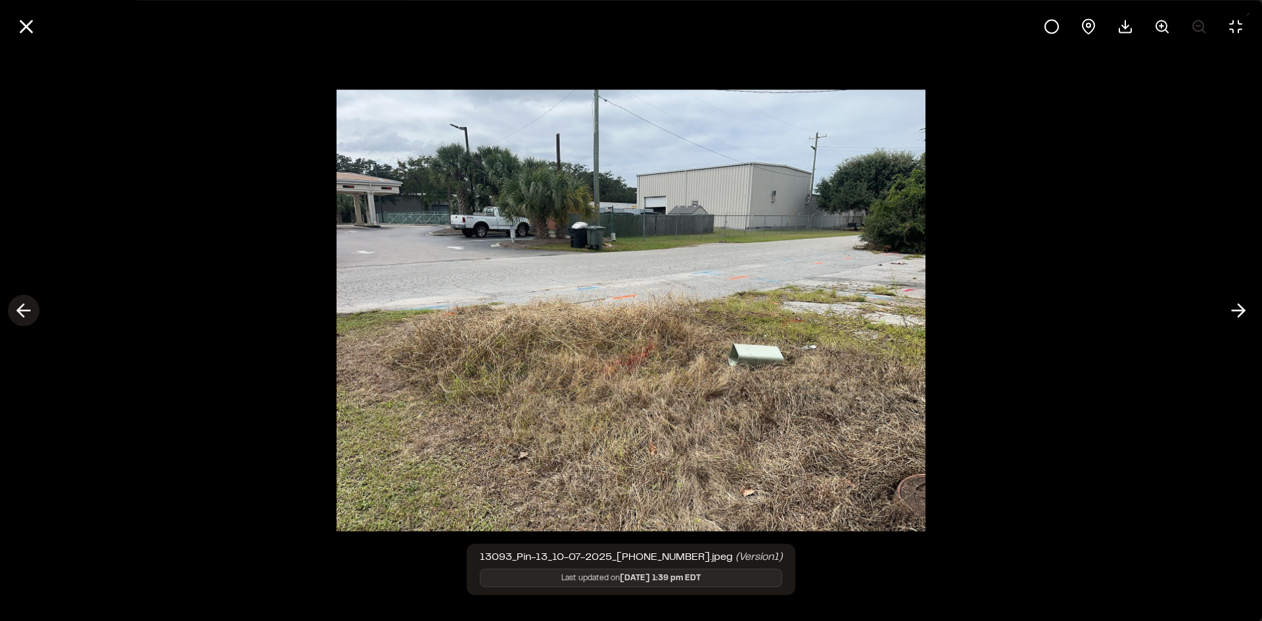
click at [23, 311] on line at bounding box center [24, 311] width 12 height 0
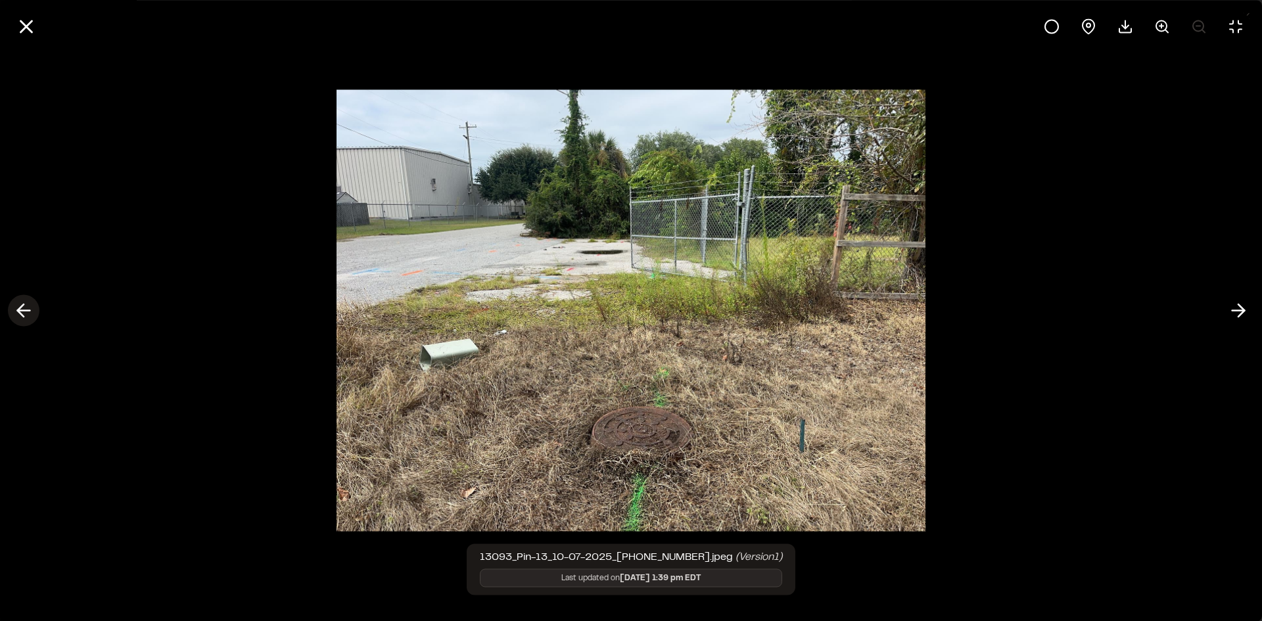
click at [23, 311] on line at bounding box center [24, 311] width 12 height 0
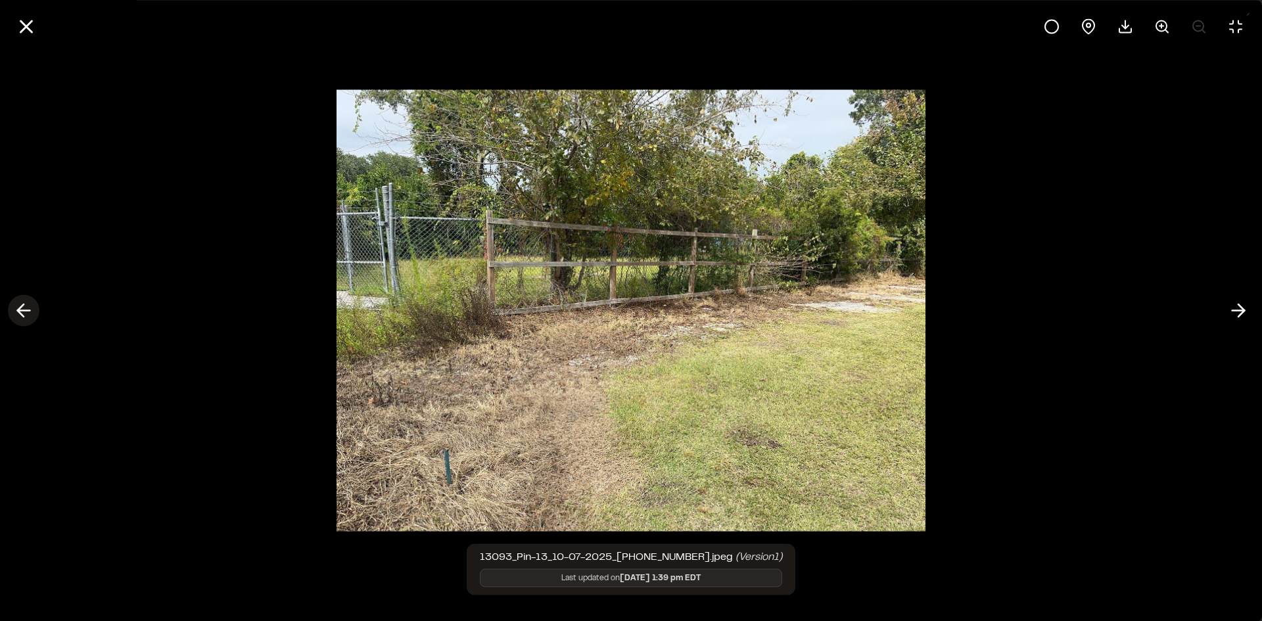
click at [24, 311] on line at bounding box center [24, 311] width 12 height 0
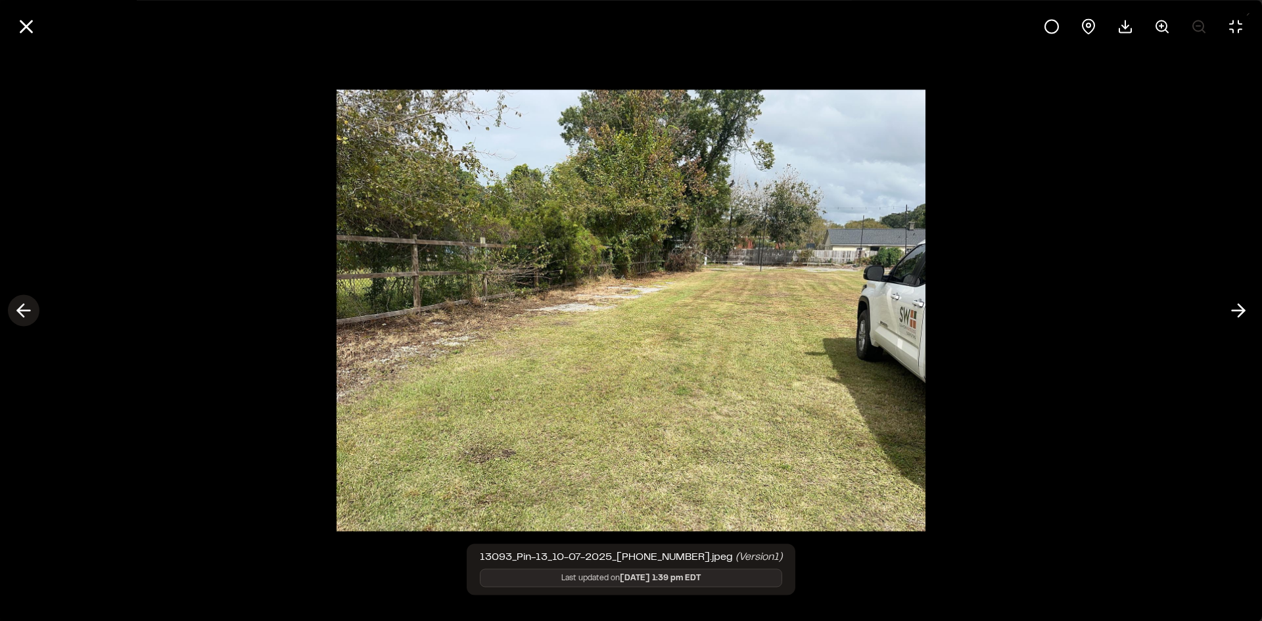
click at [24, 311] on line at bounding box center [24, 311] width 12 height 0
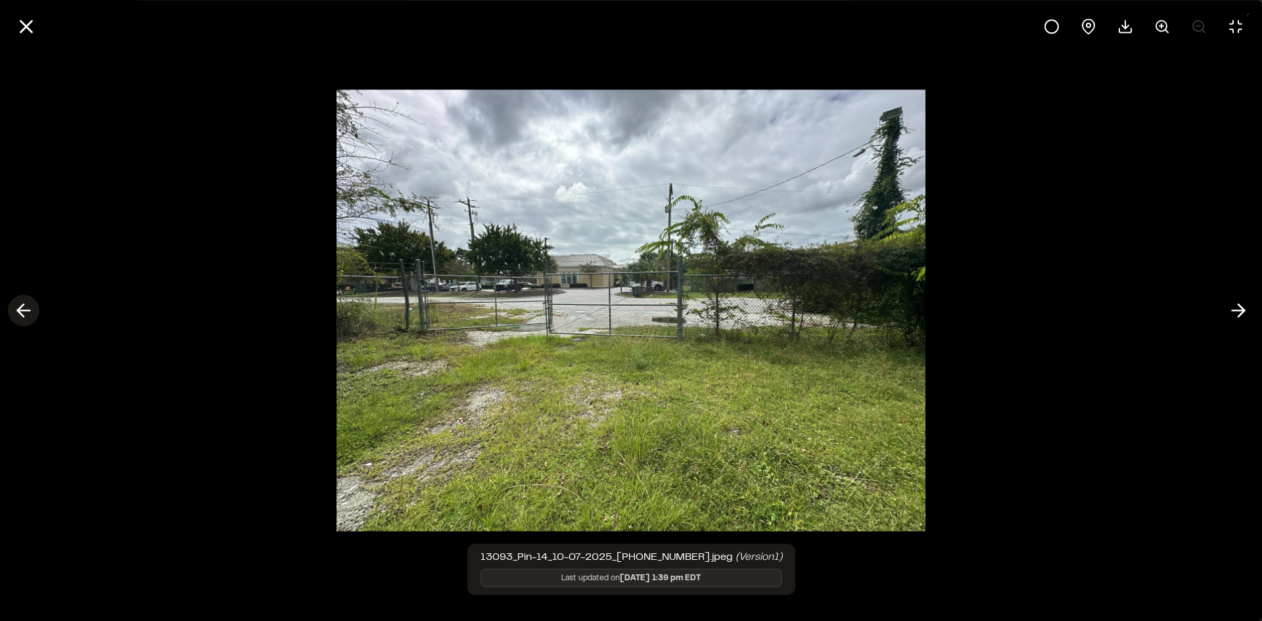
click at [24, 312] on icon at bounding box center [23, 311] width 21 height 22
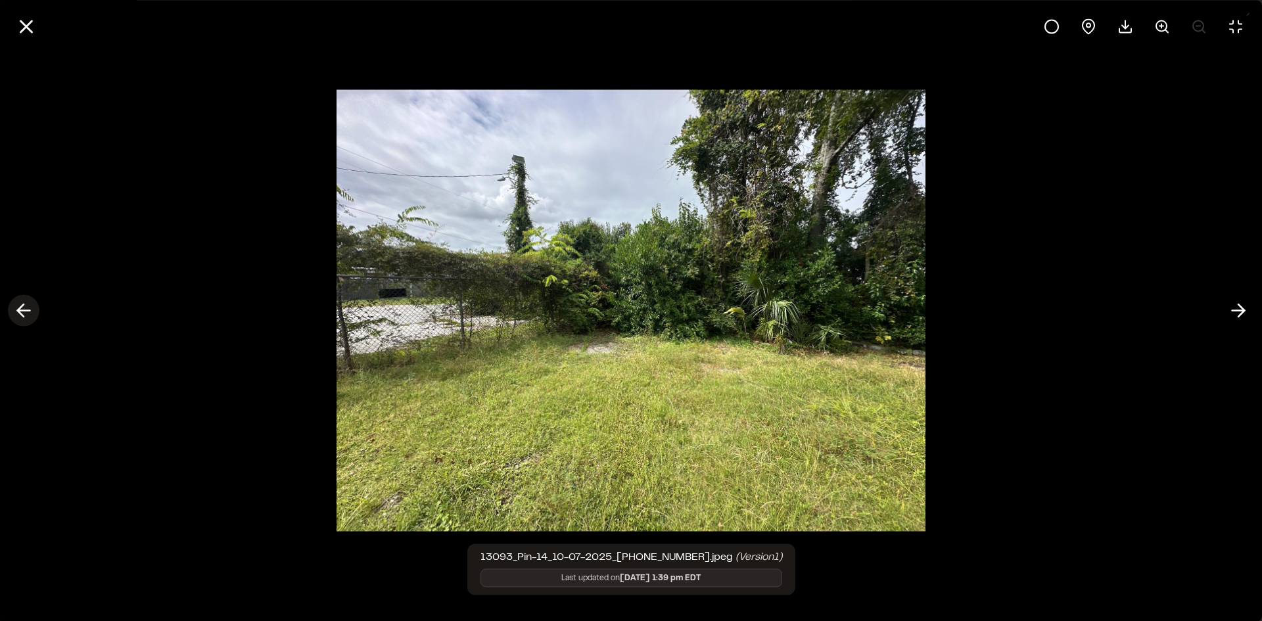
click at [25, 312] on icon at bounding box center [23, 311] width 21 height 22
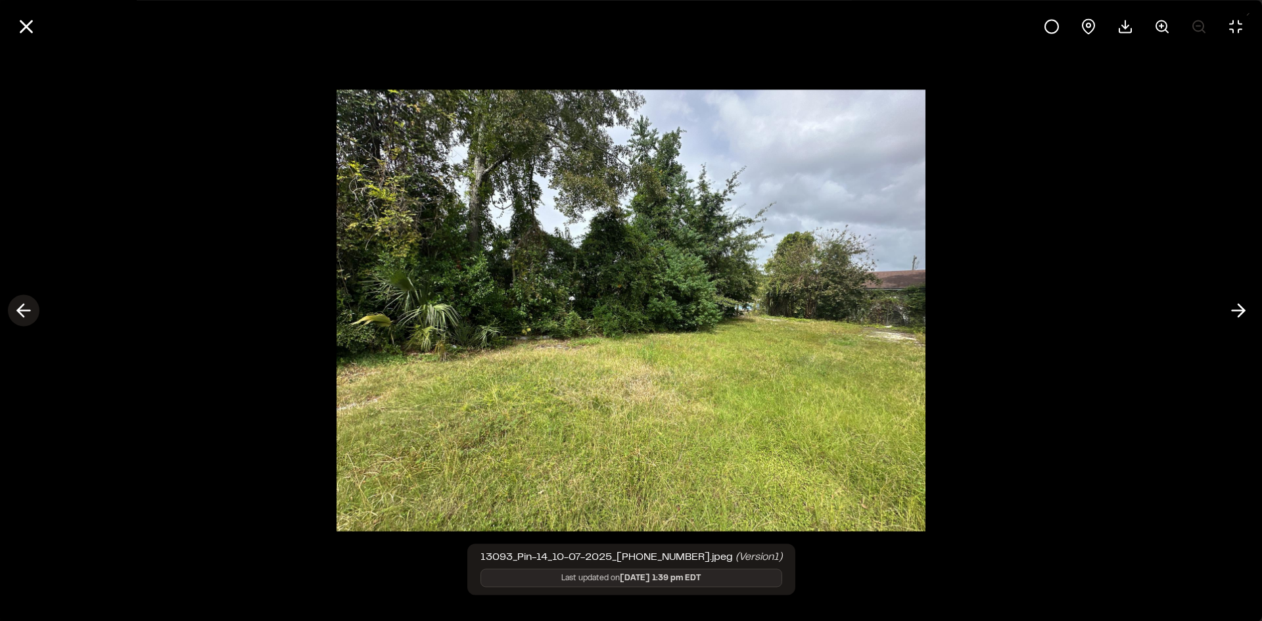
click at [27, 314] on icon at bounding box center [23, 311] width 21 height 22
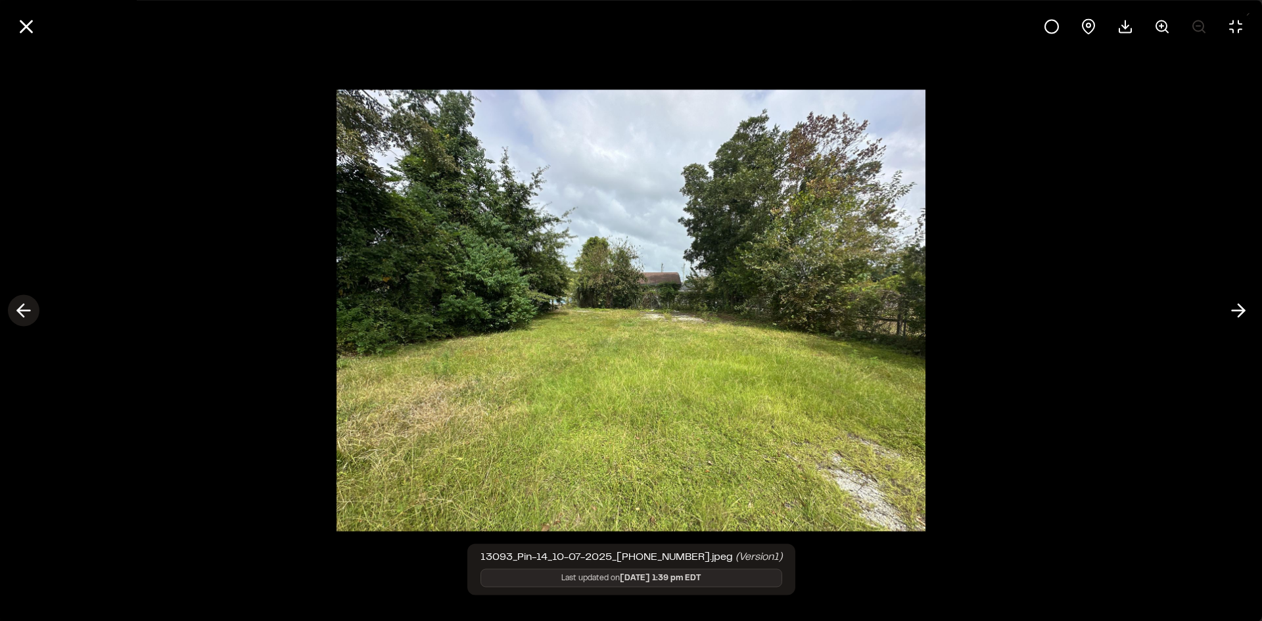
click at [27, 314] on icon at bounding box center [23, 311] width 21 height 22
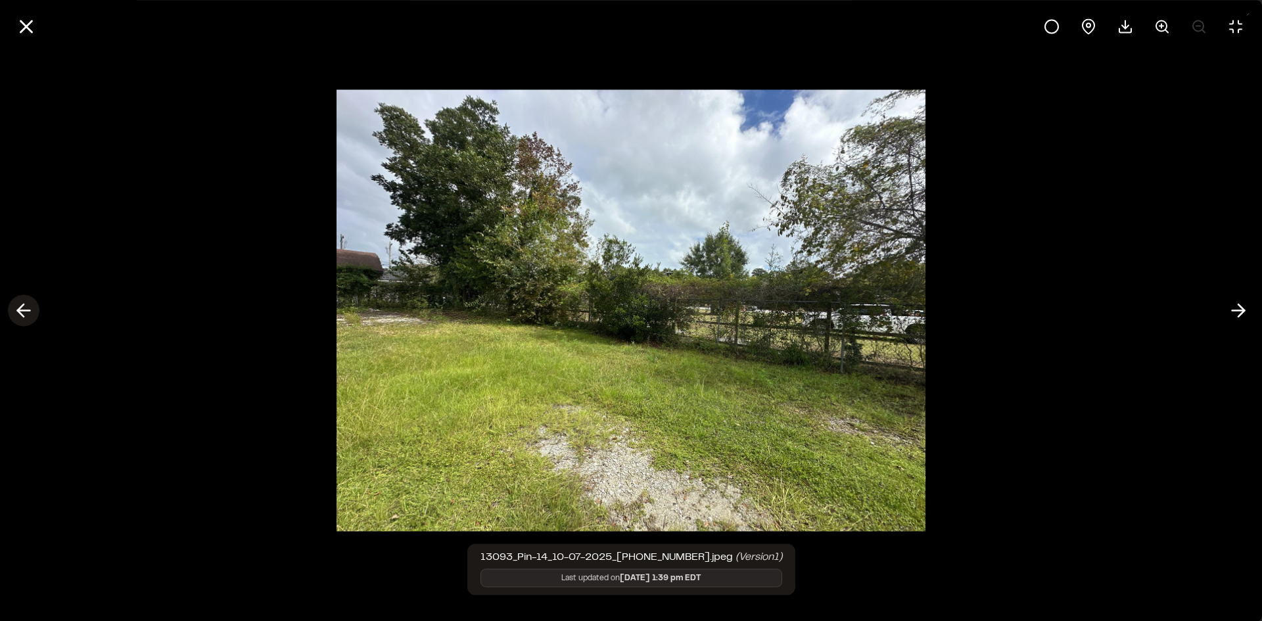
click at [27, 314] on icon at bounding box center [23, 311] width 21 height 22
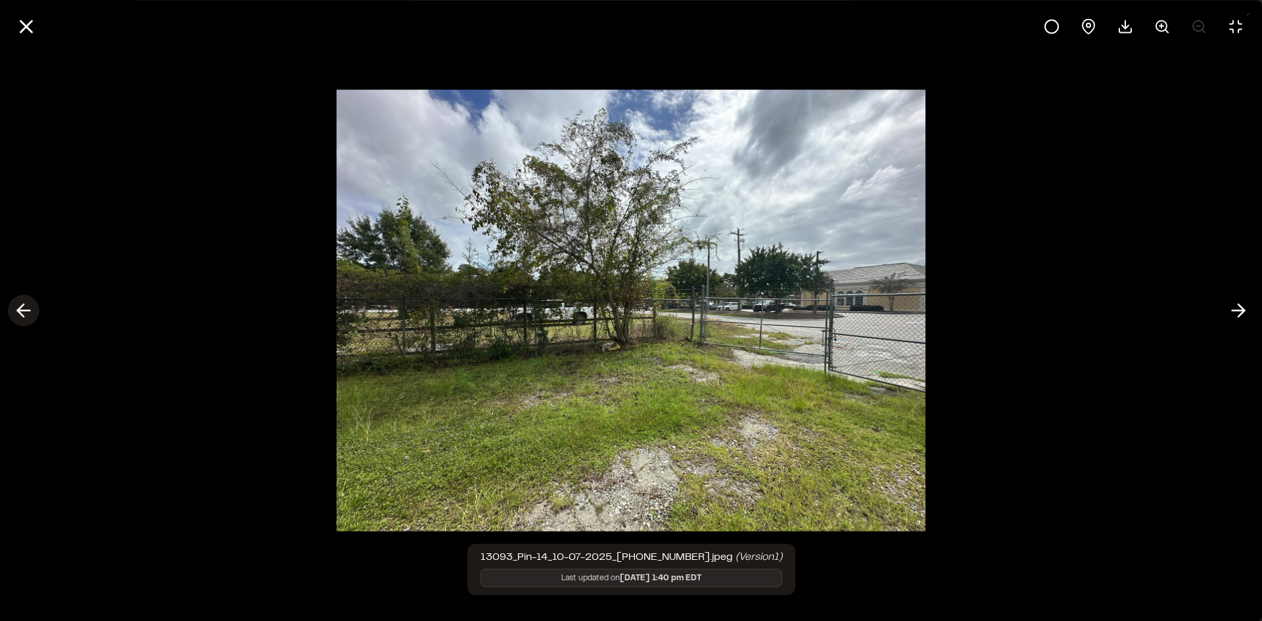
click at [28, 314] on icon at bounding box center [23, 311] width 21 height 22
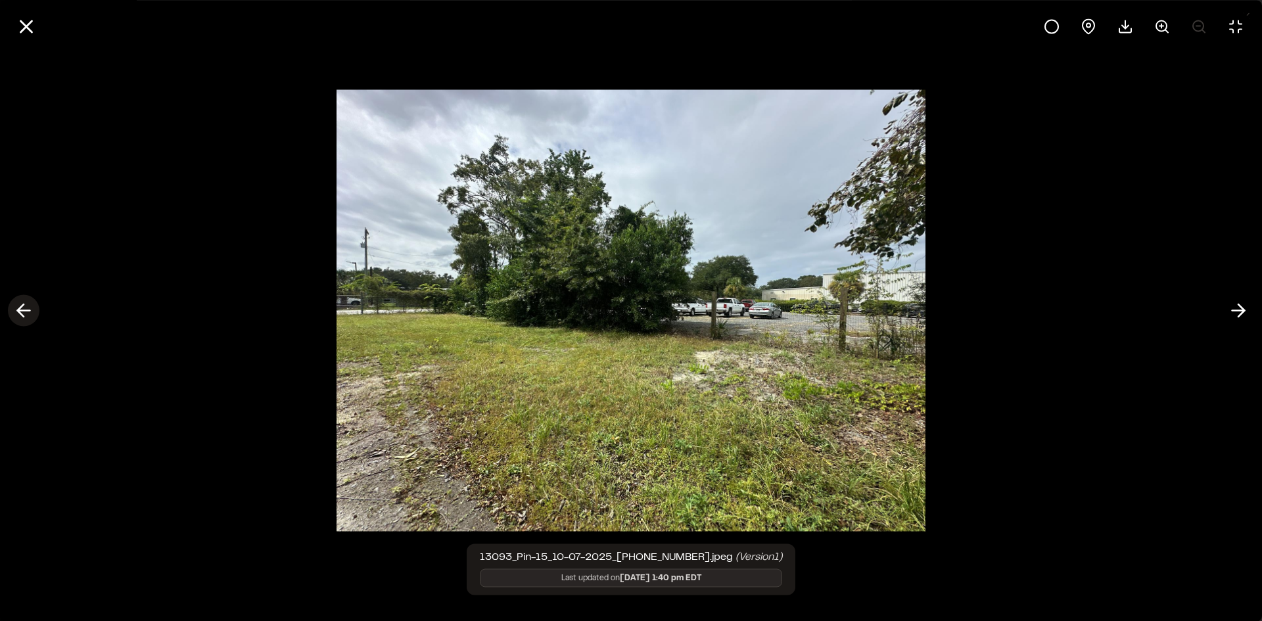
click at [28, 314] on icon at bounding box center [23, 311] width 21 height 22
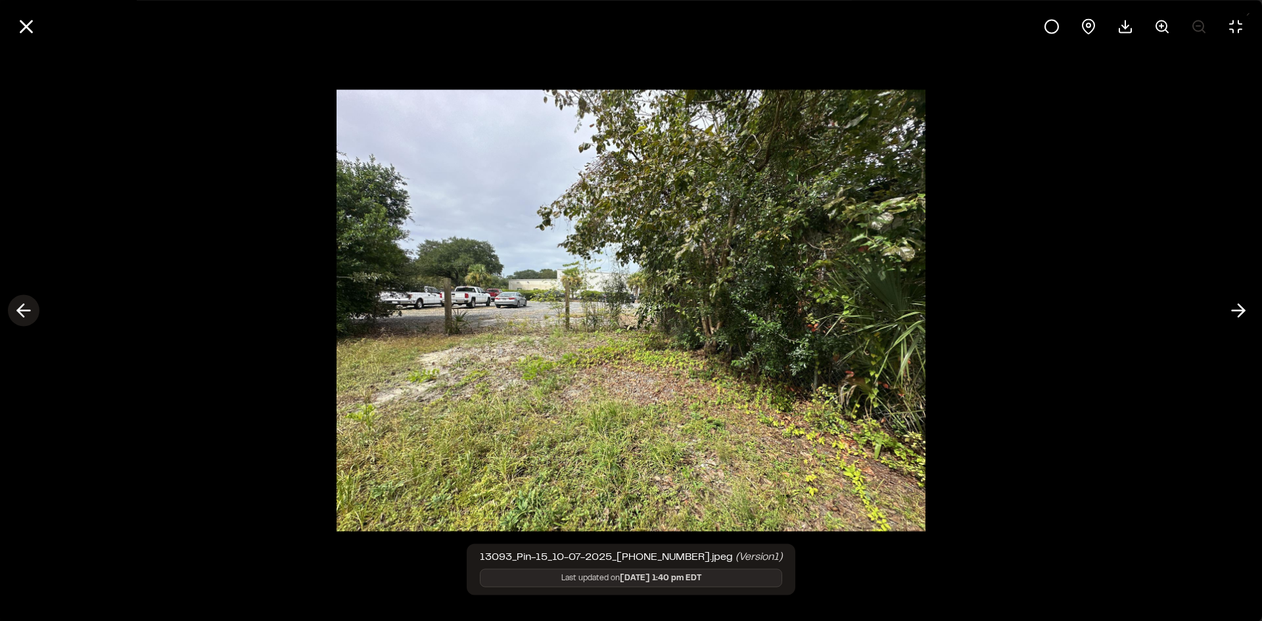
click at [28, 314] on icon at bounding box center [23, 311] width 21 height 22
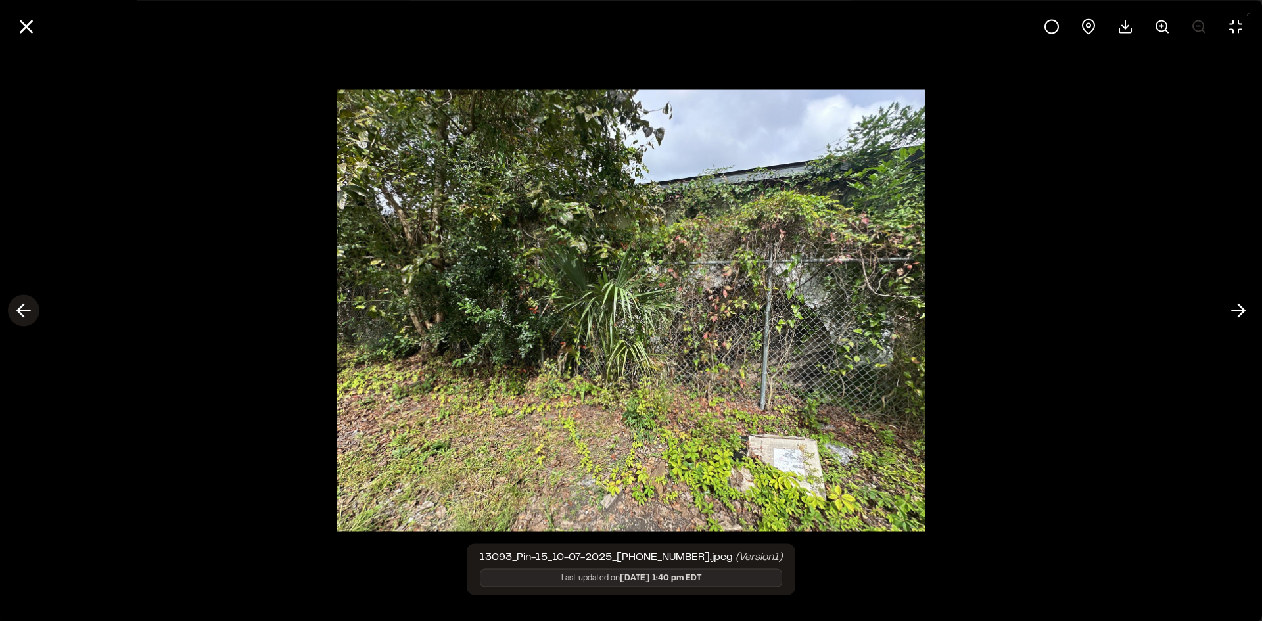
click at [28, 314] on icon at bounding box center [23, 311] width 21 height 22
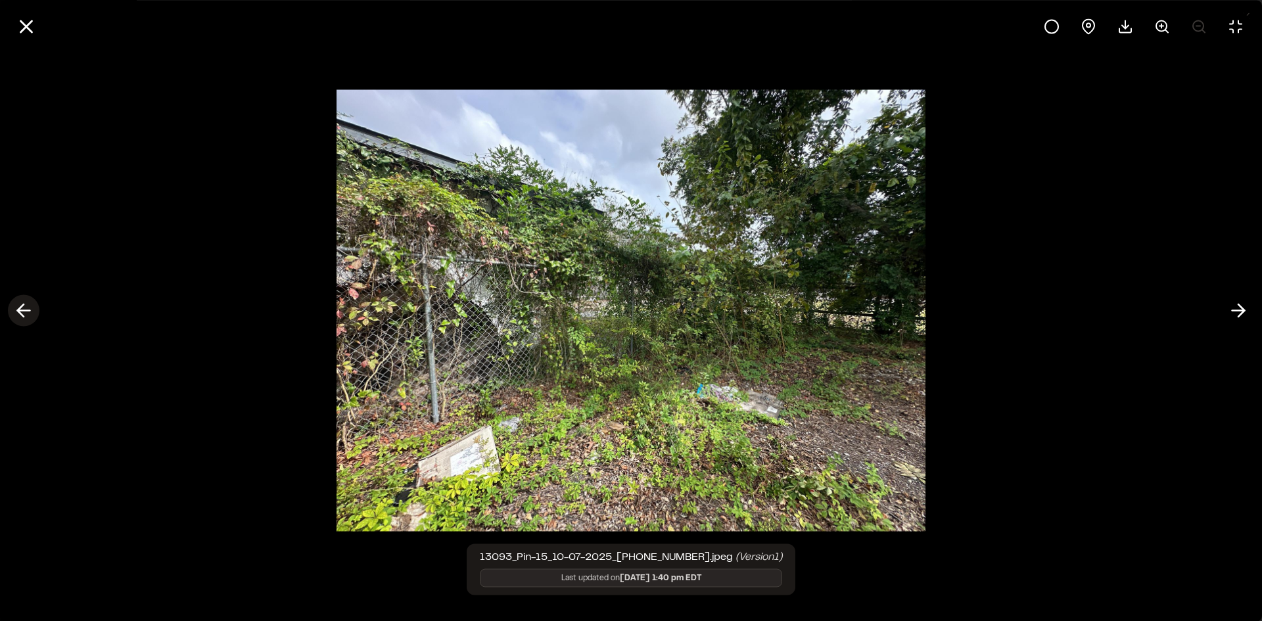
click at [28, 314] on icon at bounding box center [23, 311] width 21 height 22
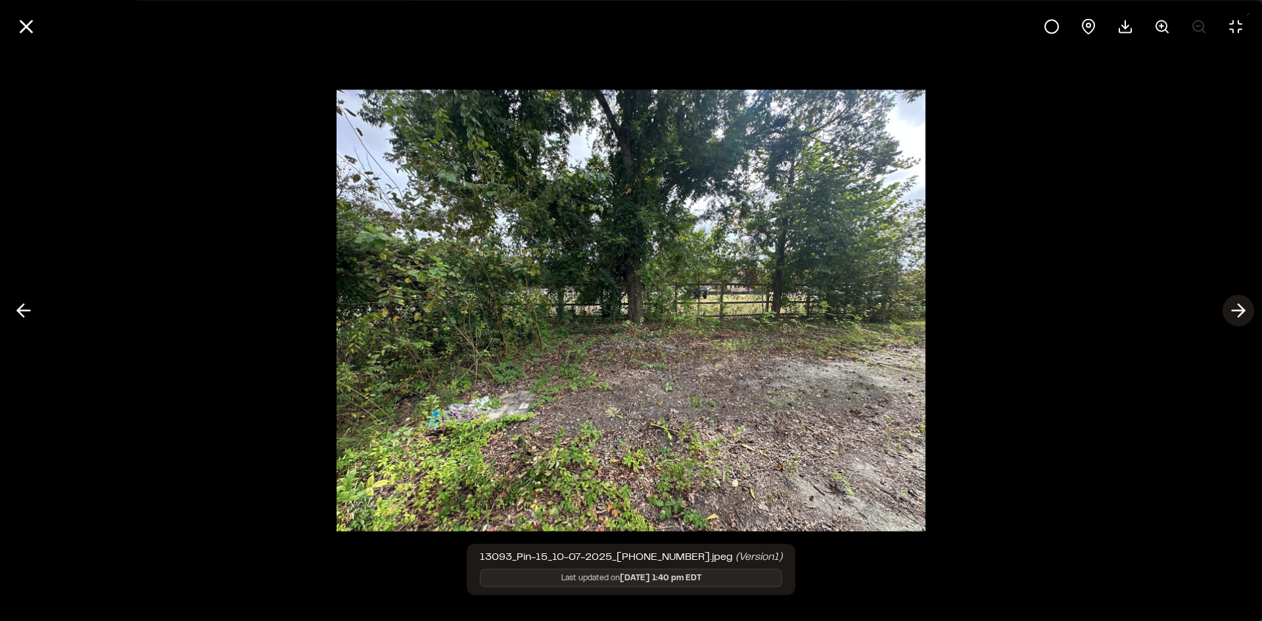
click at [1237, 308] on icon at bounding box center [1238, 311] width 21 height 22
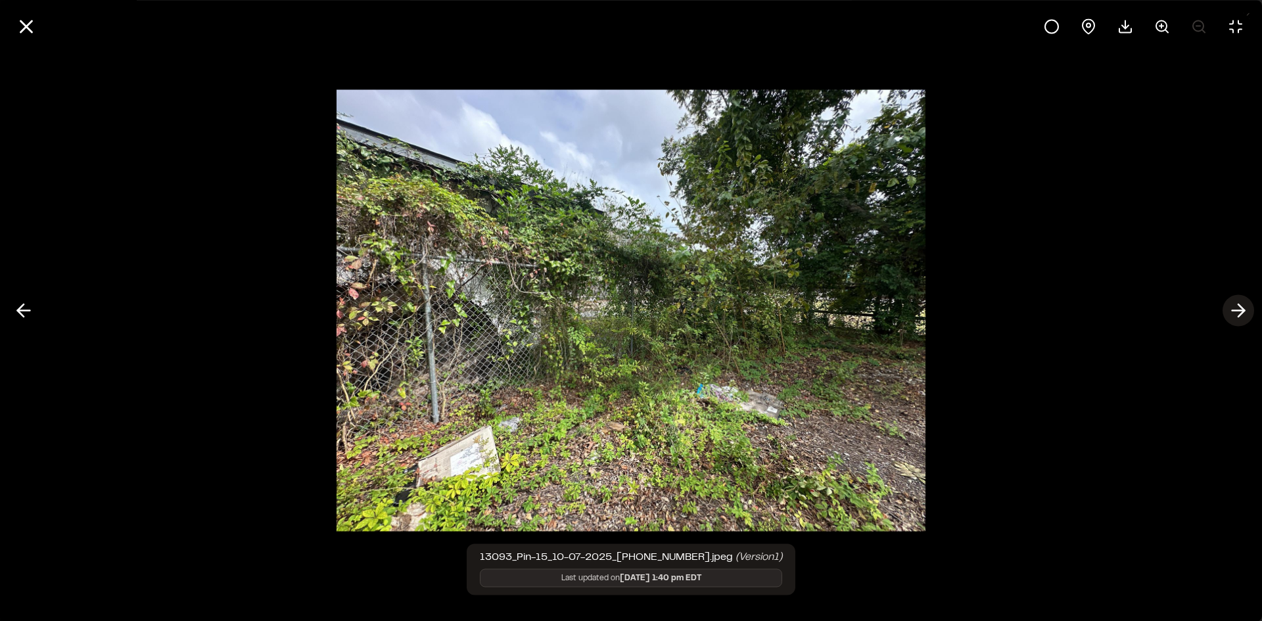
click at [1237, 307] on icon at bounding box center [1238, 311] width 21 height 22
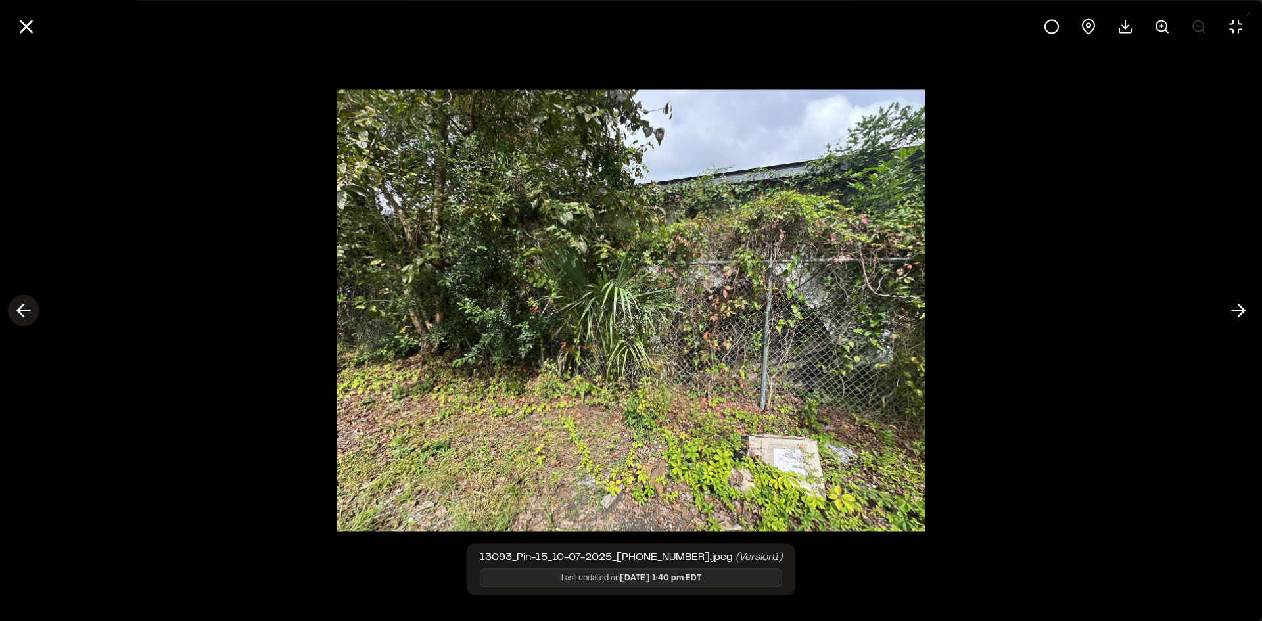
click at [24, 314] on icon at bounding box center [23, 311] width 21 height 22
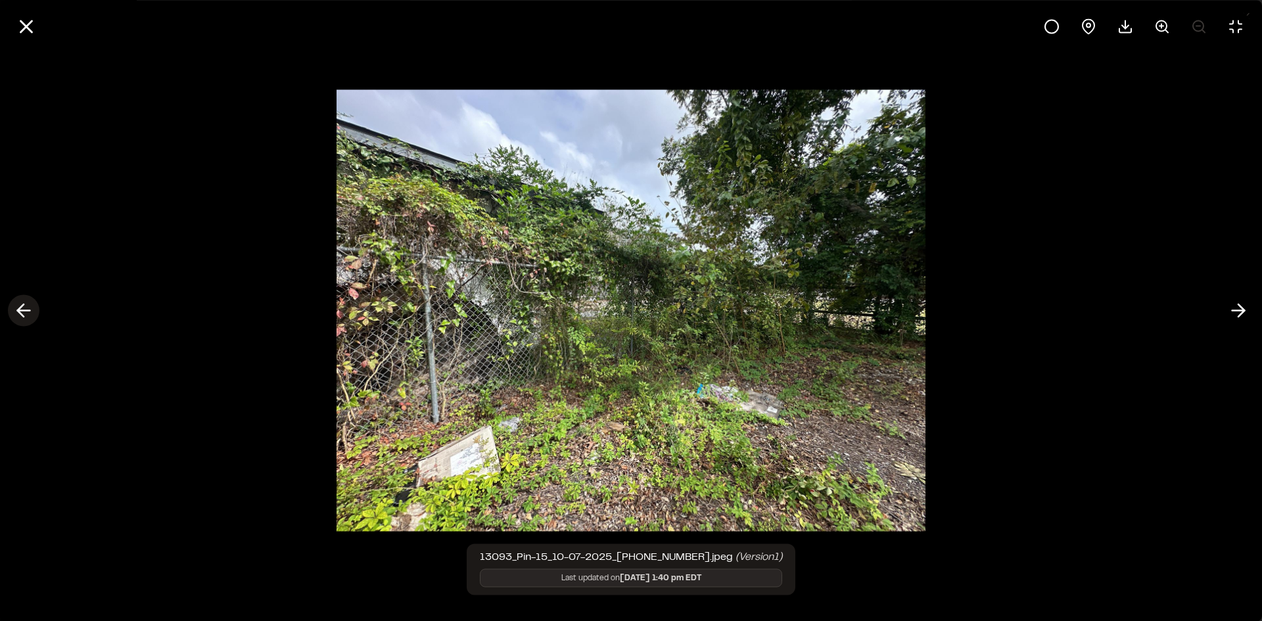
click at [23, 312] on icon at bounding box center [23, 311] width 21 height 22
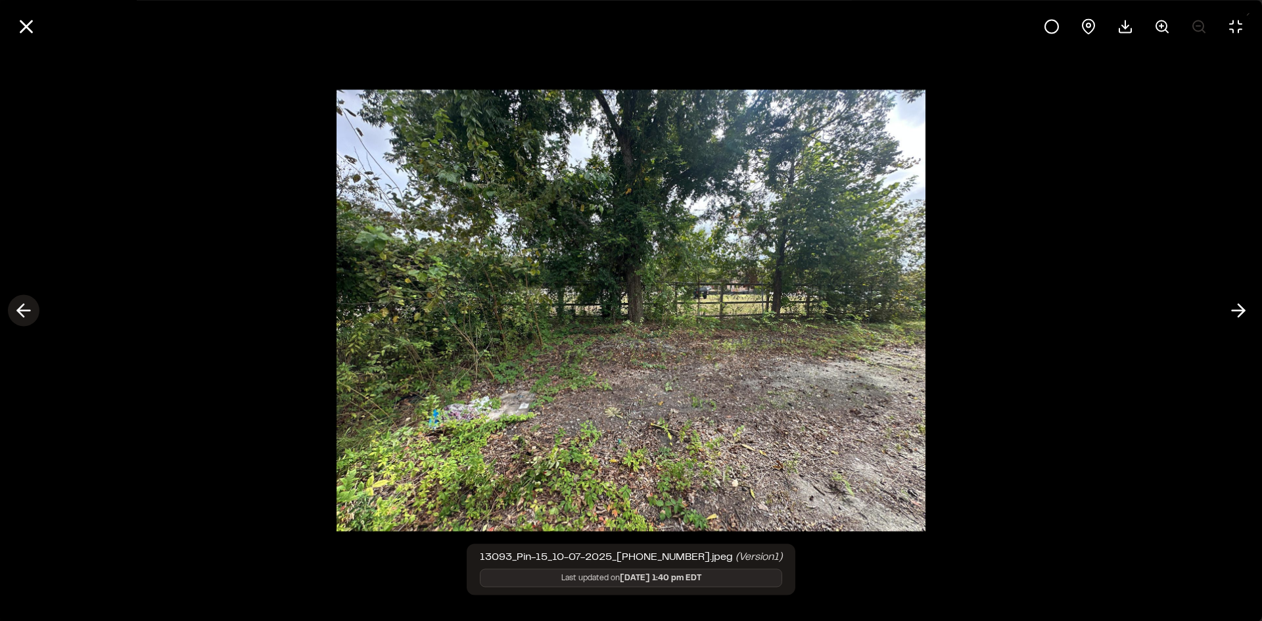
click at [23, 312] on icon at bounding box center [23, 311] width 21 height 22
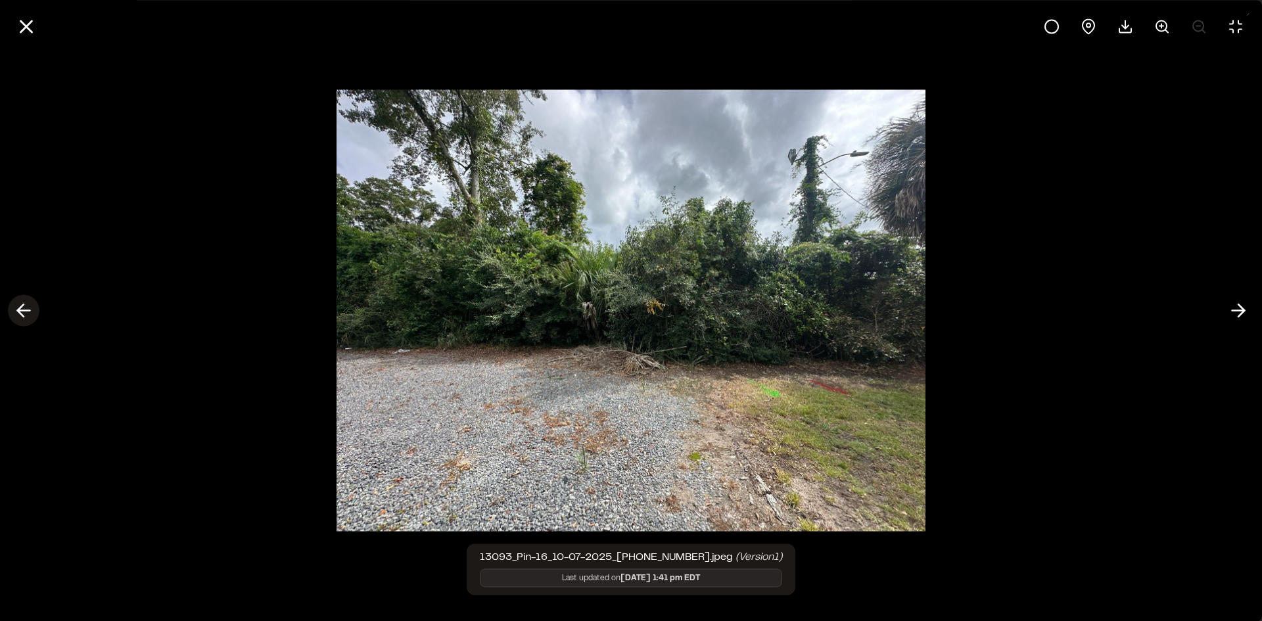
click at [23, 312] on icon at bounding box center [23, 311] width 21 height 22
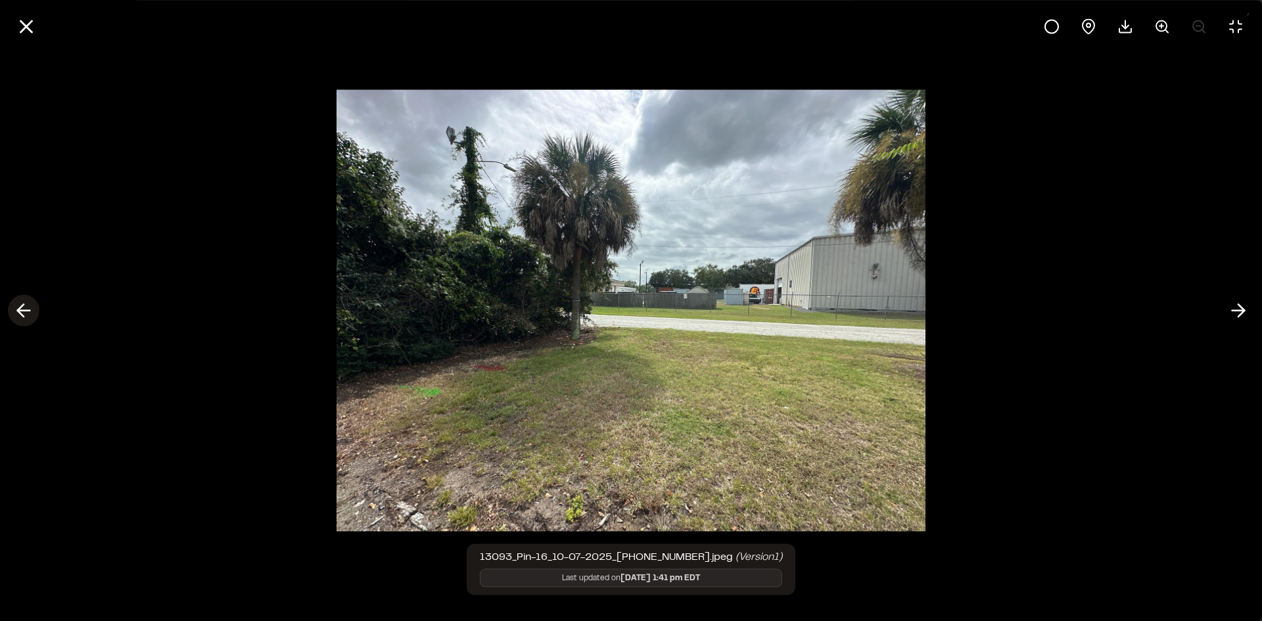
click at [22, 311] on line at bounding box center [24, 311] width 12 height 0
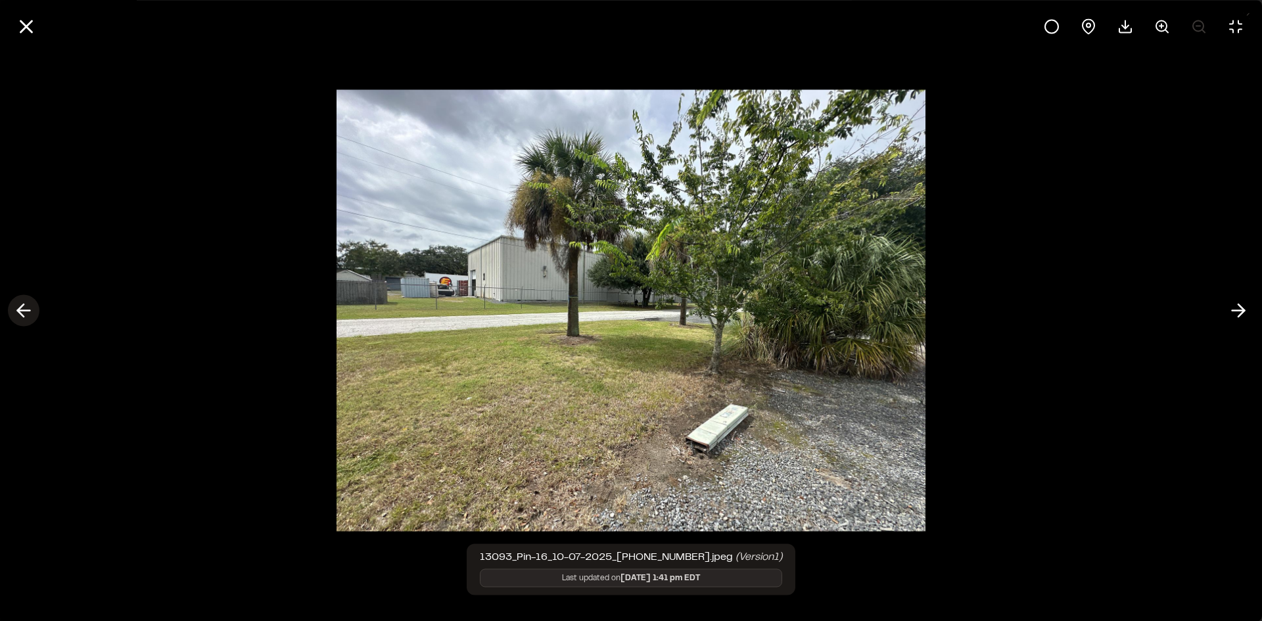
click at [22, 311] on line at bounding box center [24, 311] width 12 height 0
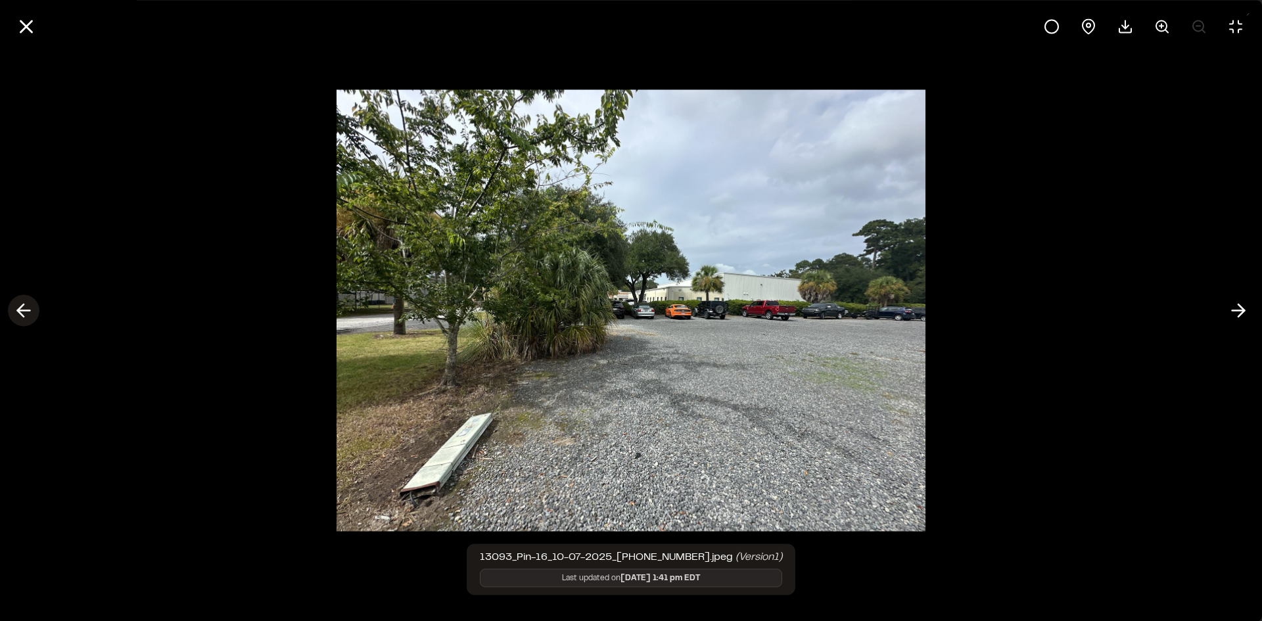
click at [22, 311] on line at bounding box center [24, 311] width 12 height 0
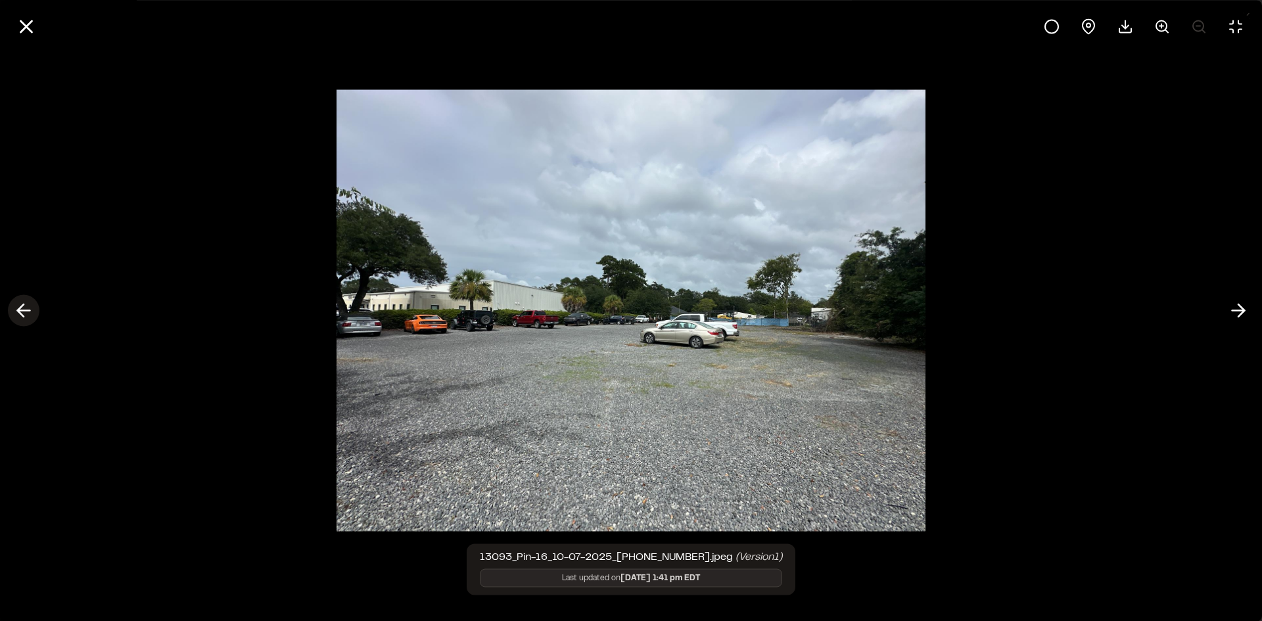
click at [22, 311] on line at bounding box center [24, 311] width 12 height 0
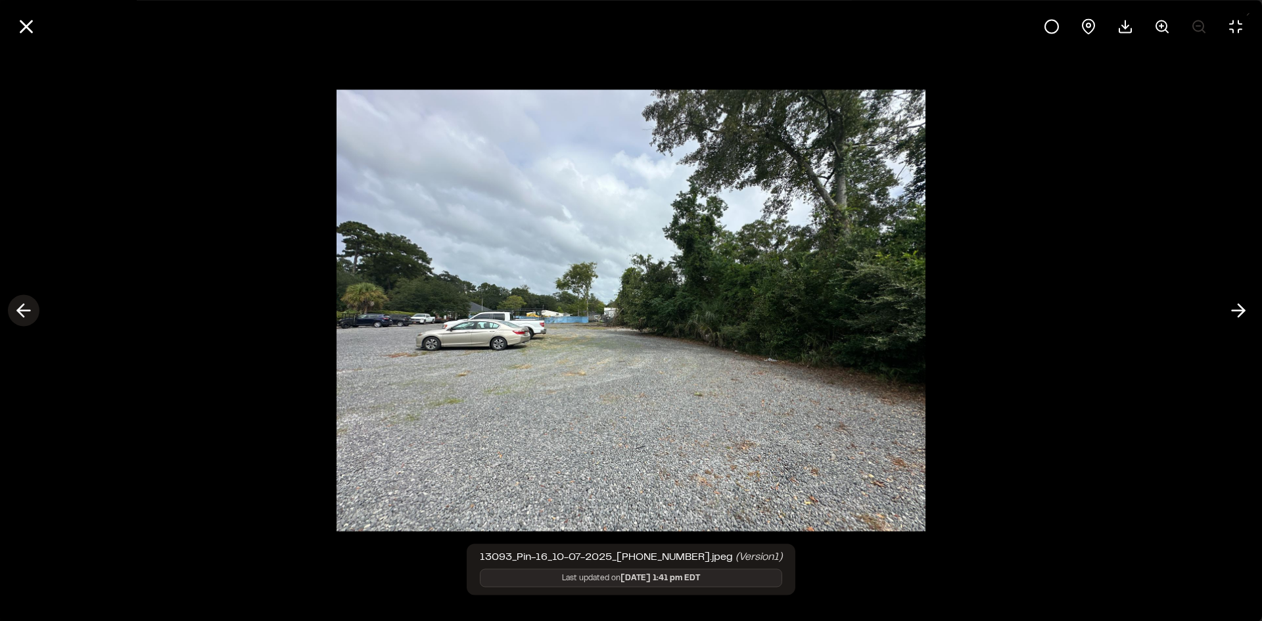
click at [22, 311] on line at bounding box center [24, 311] width 12 height 0
